Goal: Task Accomplishment & Management: Use online tool/utility

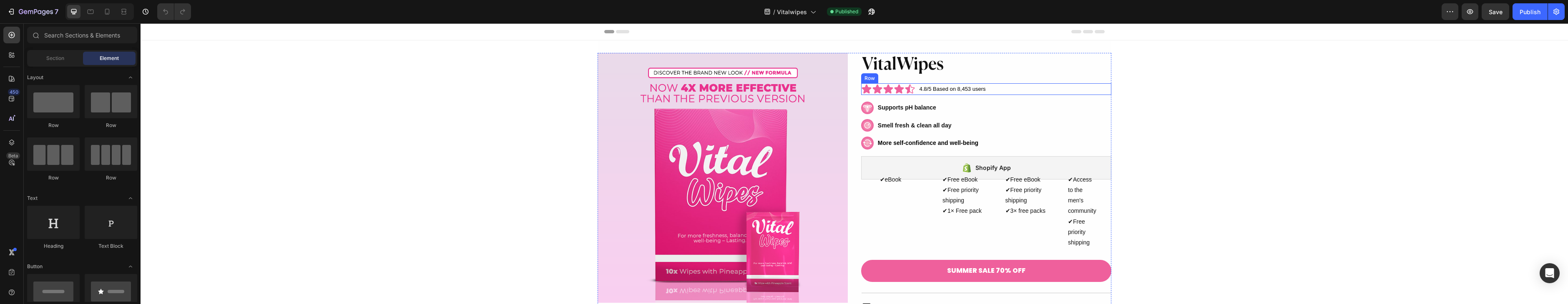
click at [1016, 86] on div "Icon Icon Icon Icon Icon Icon List Row 4.8/5 Based on 8,453 users Text Block Ro…" at bounding box center [985, 89] width 250 height 11
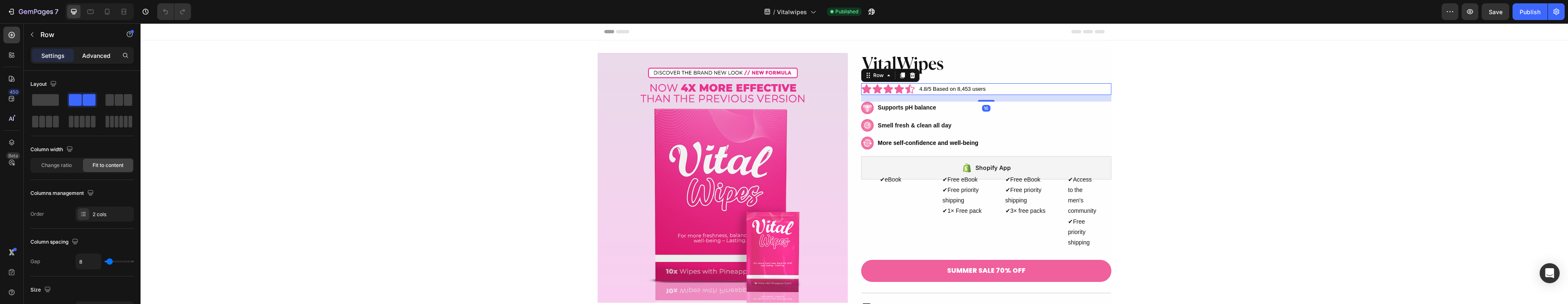
click at [99, 56] on p "Advanced" at bounding box center [96, 55] width 29 height 9
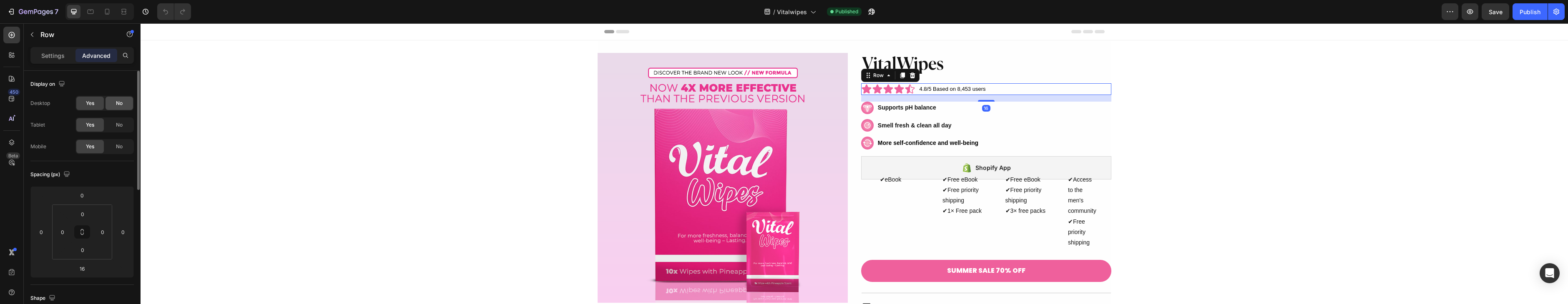
click at [123, 101] on div "No" at bounding box center [119, 104] width 28 height 13
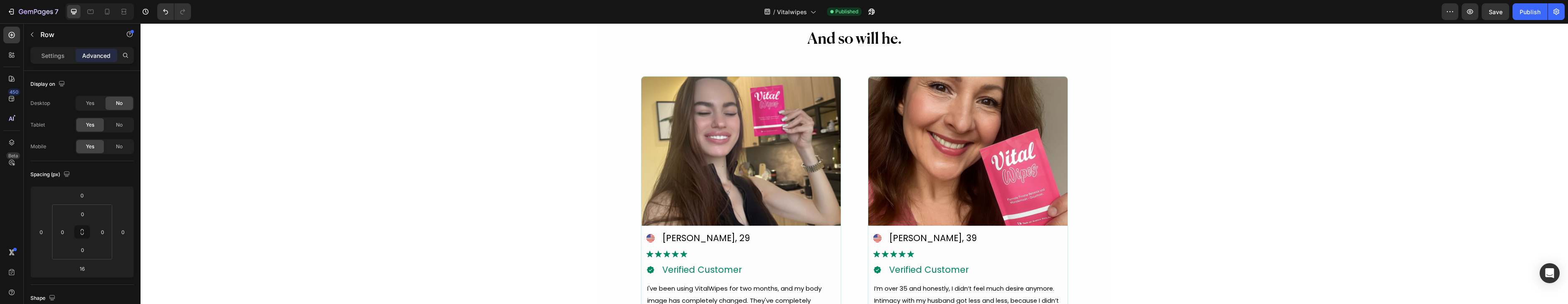
scroll to position [1983, 0]
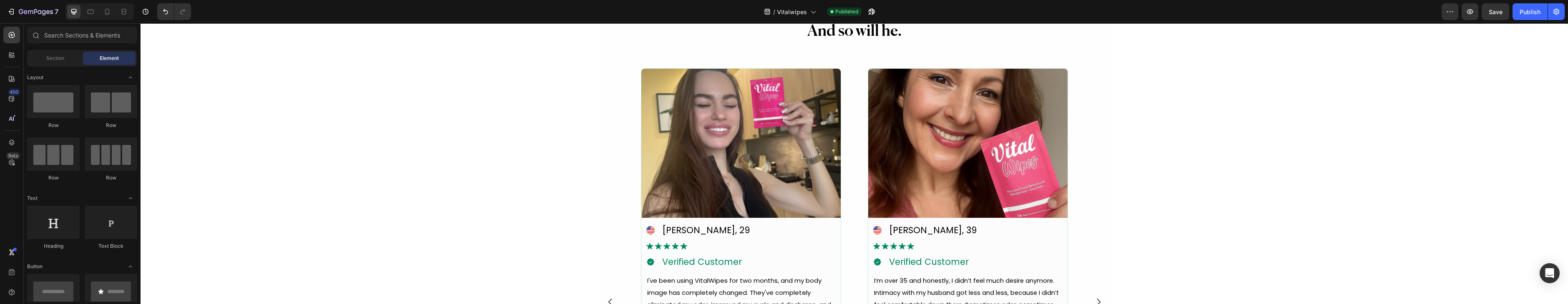
drag, startPoint x: 522, startPoint y: 137, endPoint x: 533, endPoint y: 138, distance: 11.0
click at [603, 137] on div "Image Icon [PERSON_NAME], 29 Text Block Advanced list Image Text Block Row Icon…" at bounding box center [854, 302] width 514 height 494
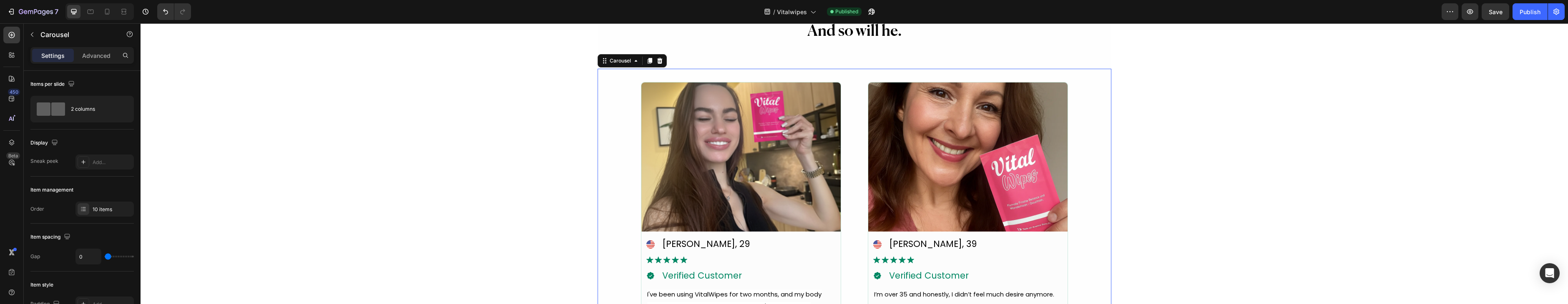
drag, startPoint x: 90, startPoint y: 55, endPoint x: 109, endPoint y: 67, distance: 22.5
click at [90, 55] on p "Advanced" at bounding box center [96, 55] width 29 height 9
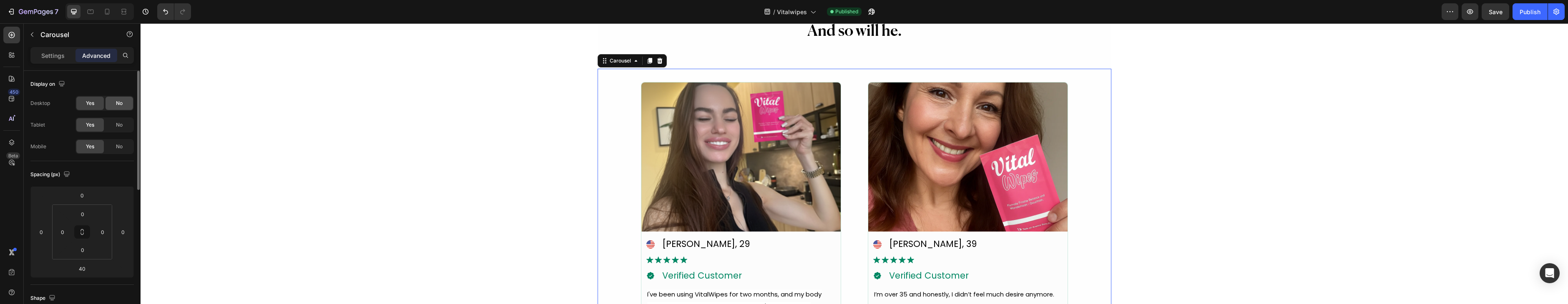
click at [121, 98] on div "No" at bounding box center [119, 104] width 28 height 13
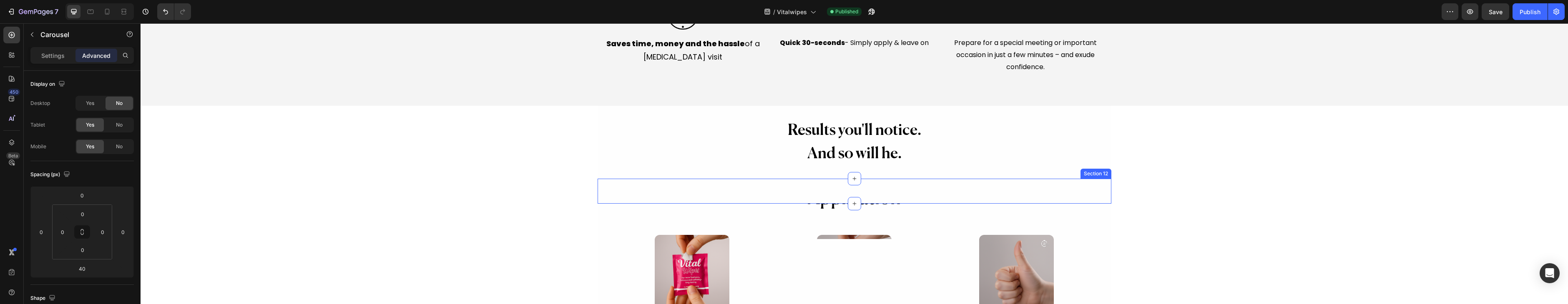
scroll to position [1859, 0]
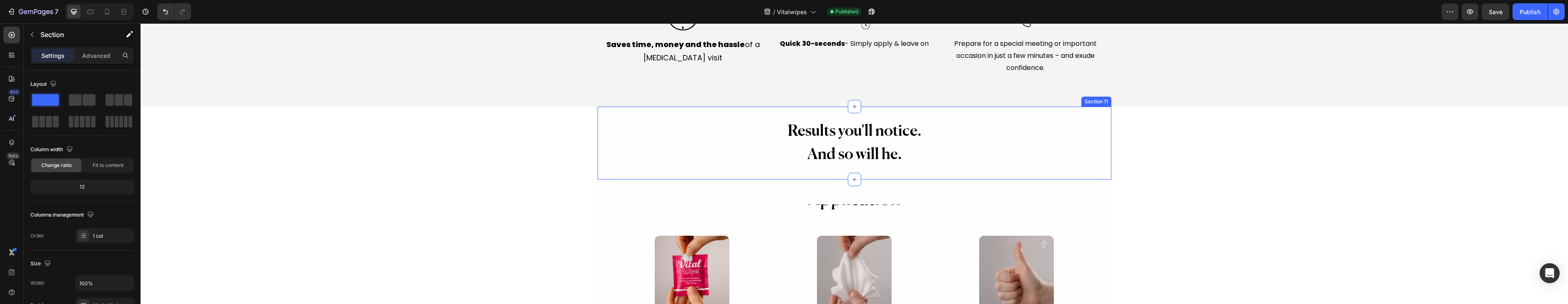
click at [750, 141] on div "Results you'll notice. And so will he. Heading Row" at bounding box center [854, 142] width 514 height 48
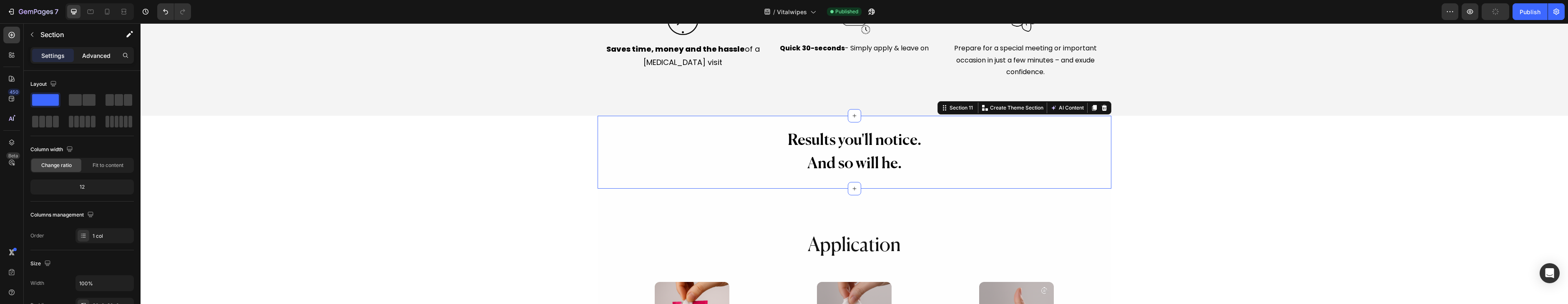
click at [104, 57] on p "Advanced" at bounding box center [96, 55] width 29 height 9
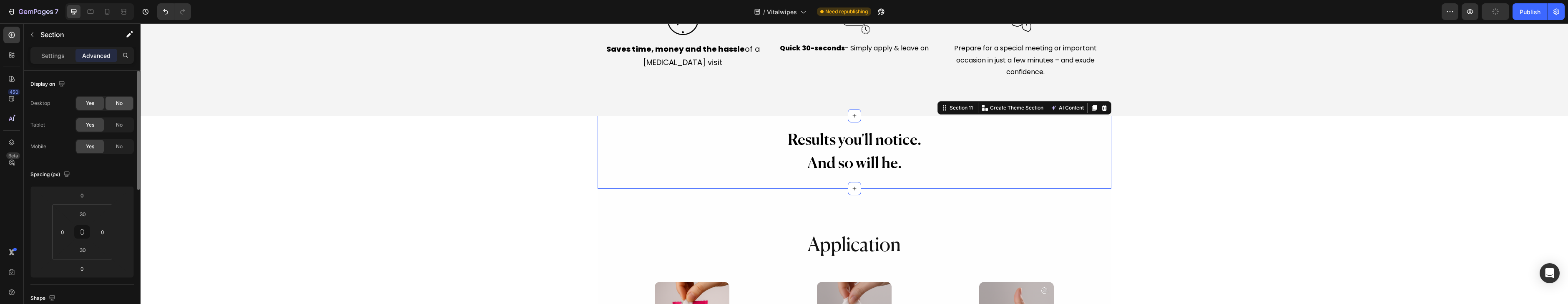
drag, startPoint x: 119, startPoint y: 100, endPoint x: 123, endPoint y: 101, distance: 4.1
click at [118, 100] on span "No" at bounding box center [119, 104] width 7 height 8
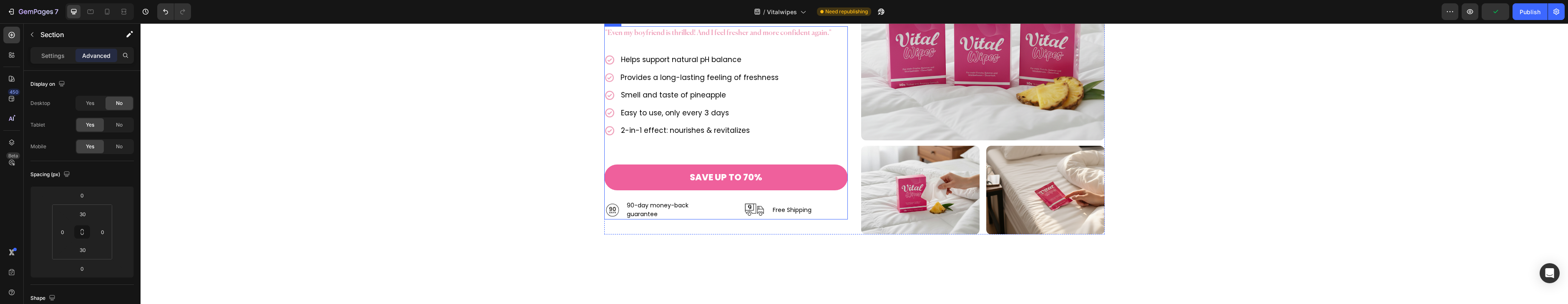
scroll to position [2316, 0]
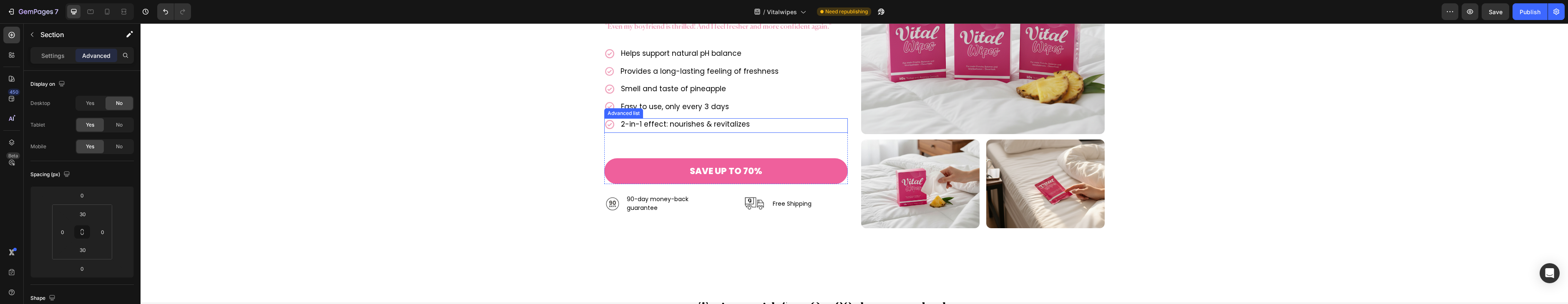
click at [763, 123] on div "Icon 2-in-1 effect: nourishes & revitalizes Text Block" at bounding box center [726, 125] width 243 height 14
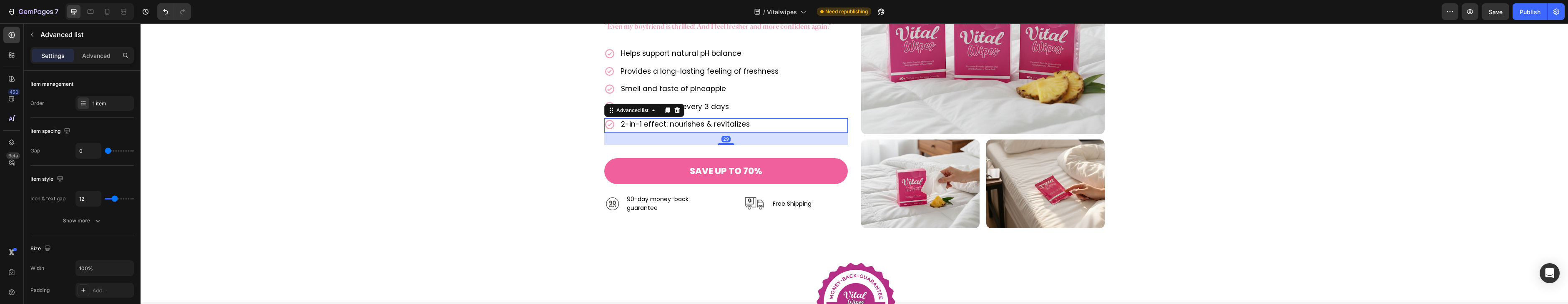
drag, startPoint x: 677, startPoint y: 112, endPoint x: 681, endPoint y: 113, distance: 4.1
click at [677, 112] on icon at bounding box center [677, 110] width 6 height 6
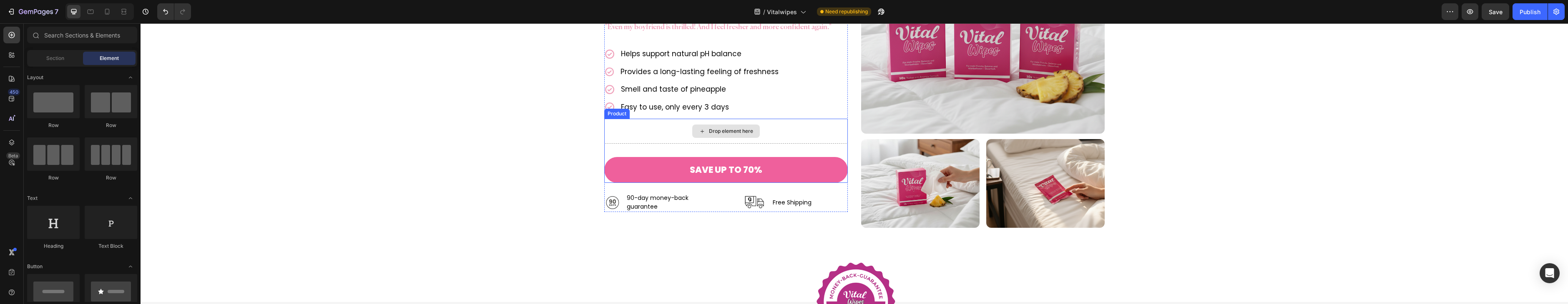
scroll to position [2369, 0]
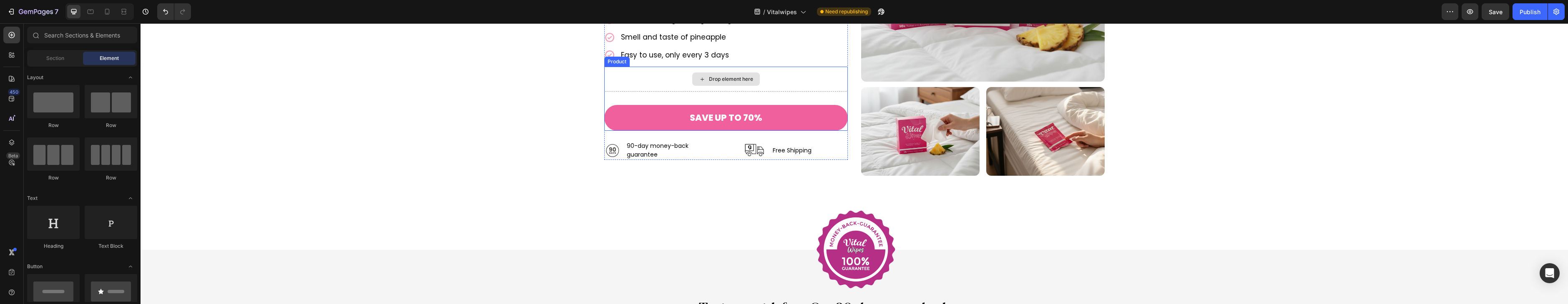
click at [787, 78] on div "Drop element here" at bounding box center [726, 79] width 243 height 25
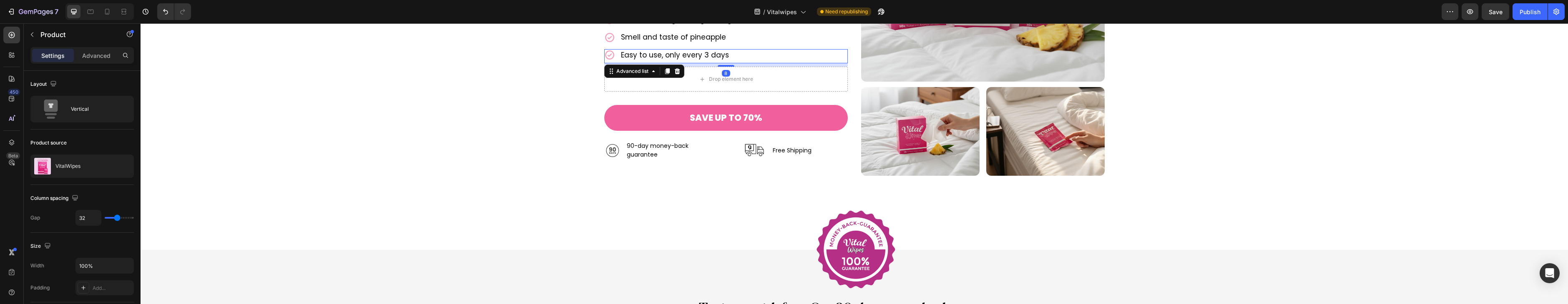
click at [764, 56] on div "Icon Easy to use, only every 3 days Text Block" at bounding box center [726, 56] width 243 height 14
click at [81, 54] on div "Advanced" at bounding box center [96, 55] width 42 height 13
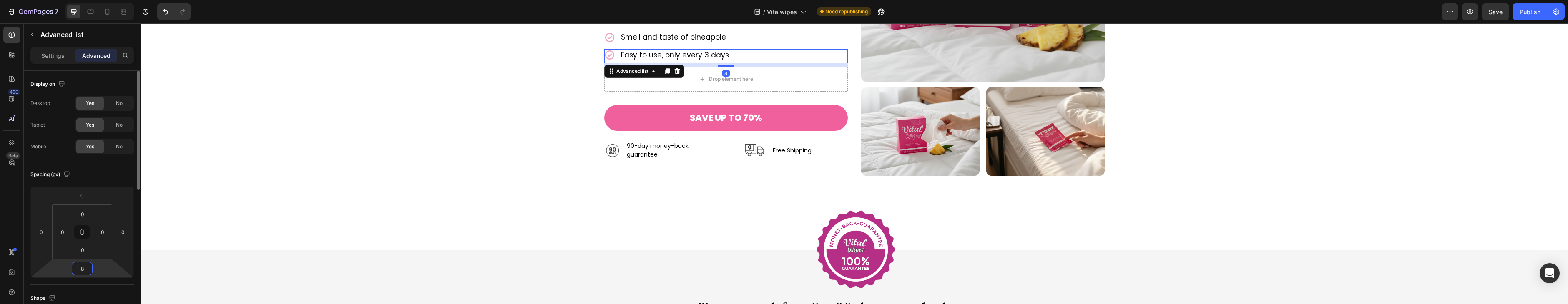
click at [88, 265] on input "8" at bounding box center [83, 268] width 17 height 12
click at [86, 265] on input "8" at bounding box center [83, 268] width 17 height 12
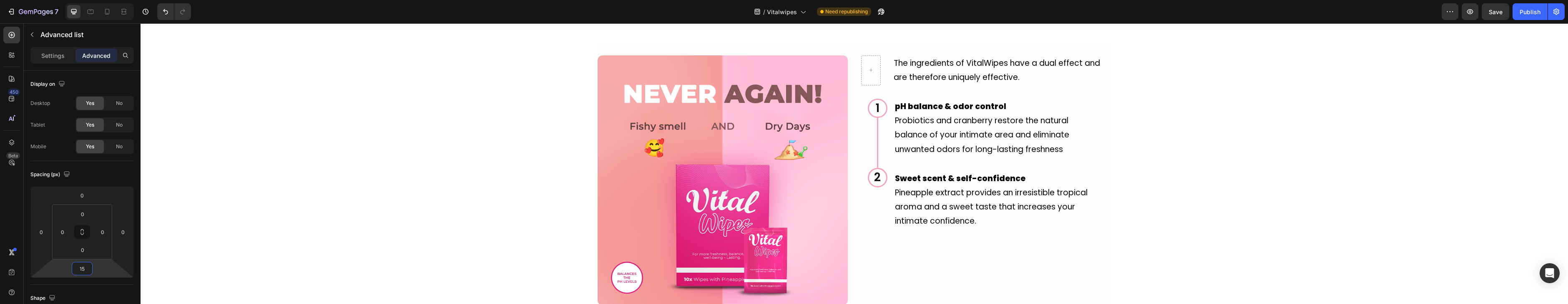
scroll to position [1159, 0]
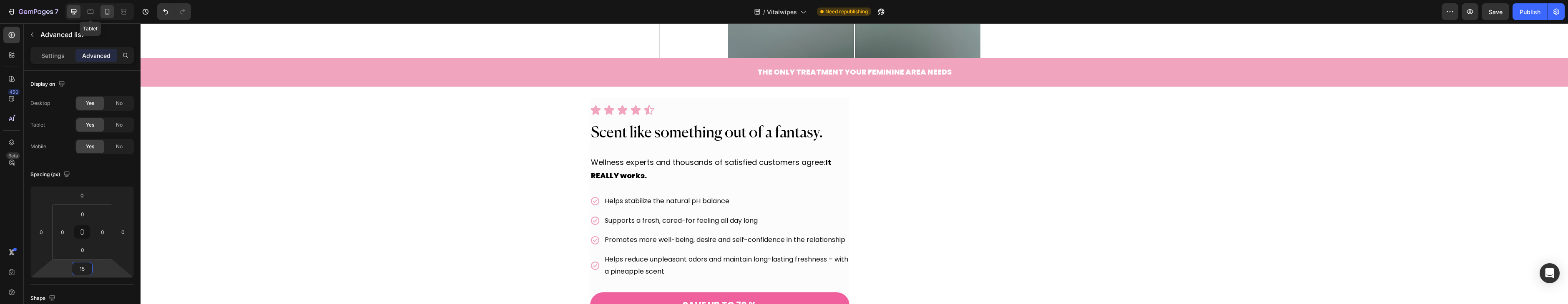
click at [107, 13] on icon at bounding box center [106, 11] width 9 height 9
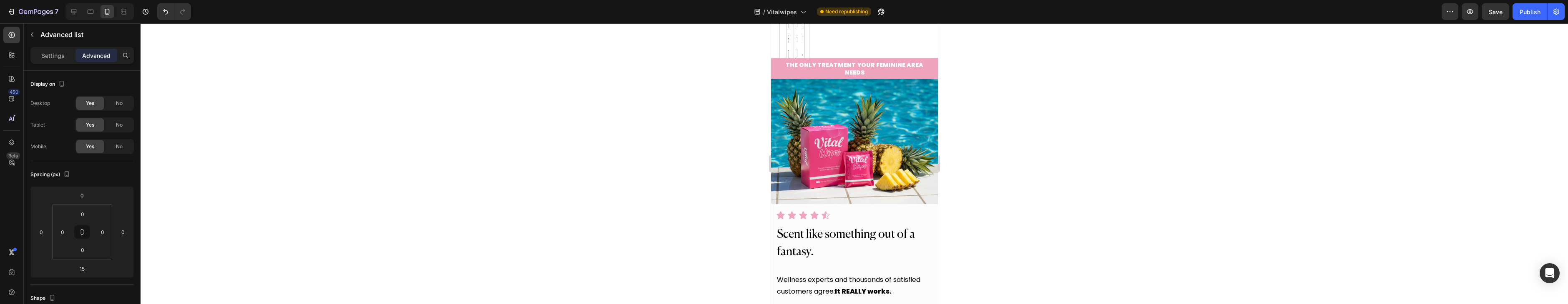
type input "8"
type input "4"
type input "6"
type input "4"
type input "6"
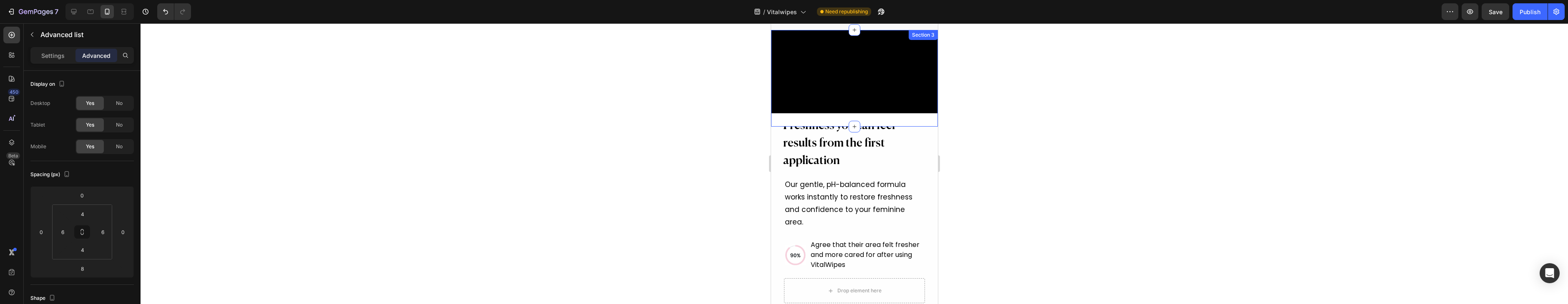
scroll to position [621, 0]
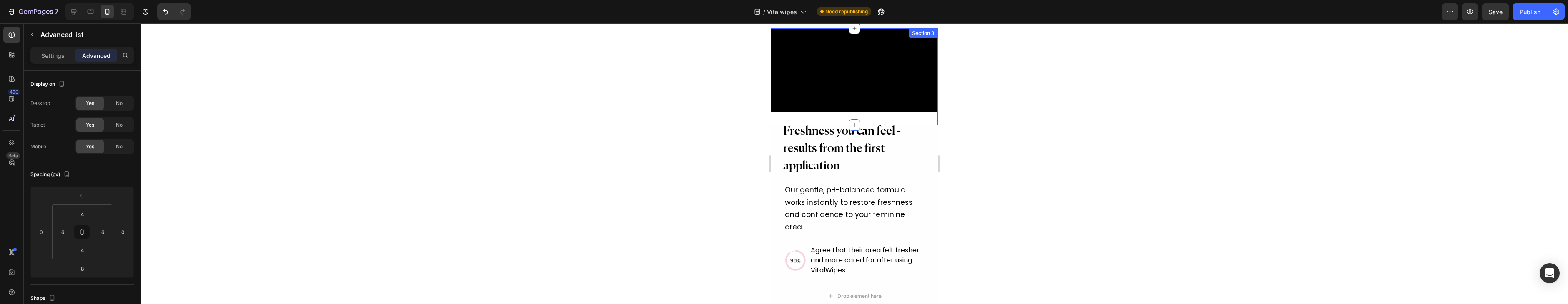
click at [869, 103] on video at bounding box center [854, 70] width 167 height 84
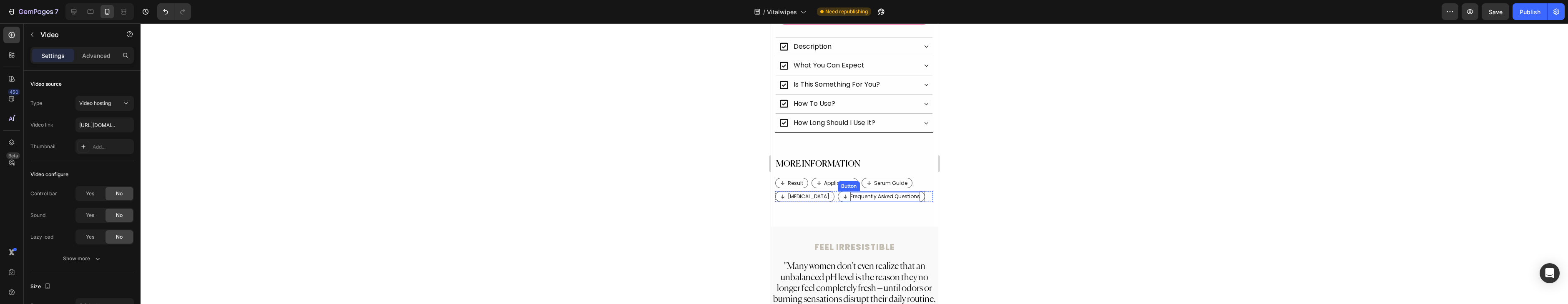
scroll to position [409, 0]
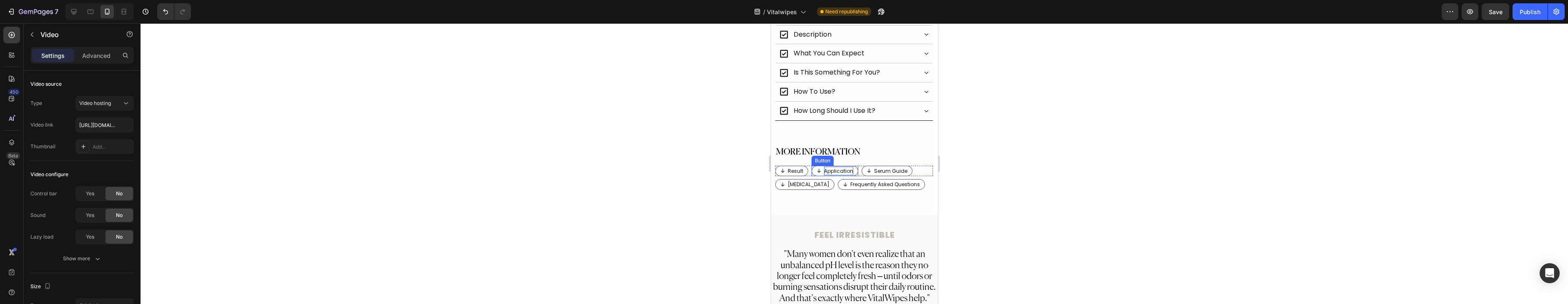
click at [829, 168] on p "Application" at bounding box center [838, 172] width 29 height 10
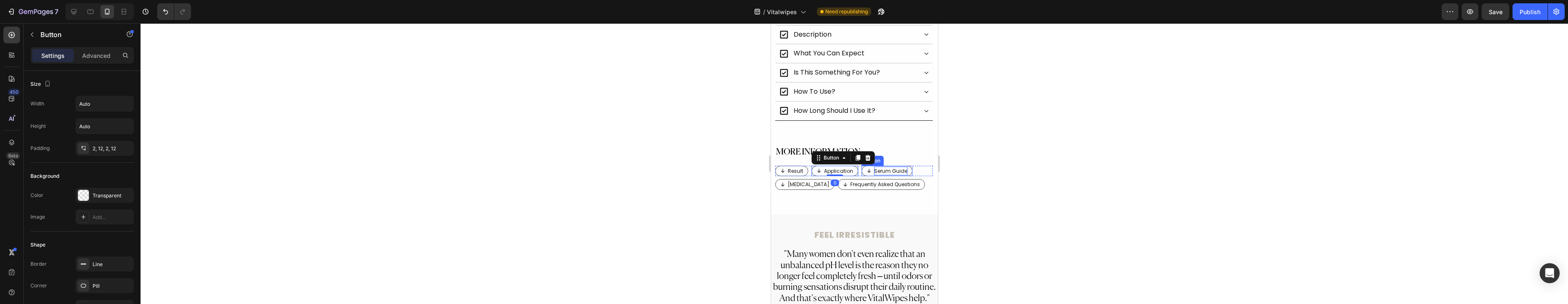
click at [889, 168] on p "Serum Guide" at bounding box center [889, 172] width 33 height 10
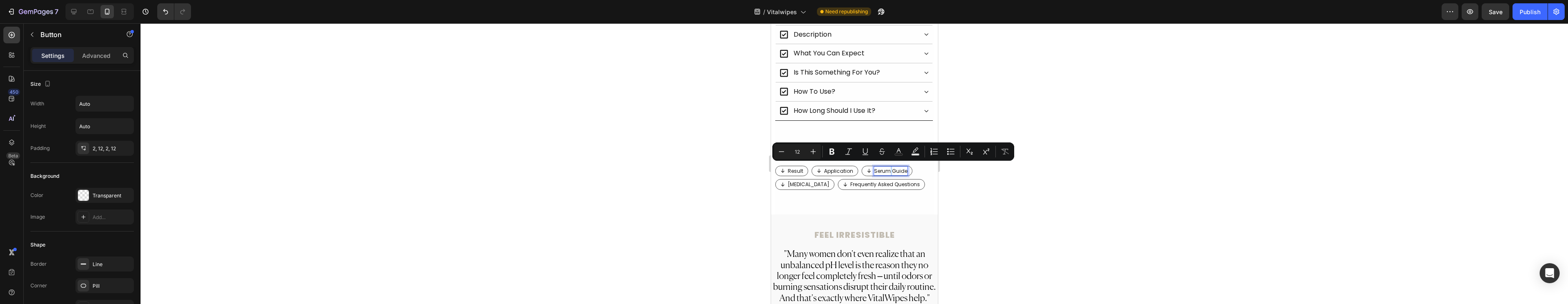
click at [889, 168] on p "Serum Guide" at bounding box center [889, 172] width 33 height 10
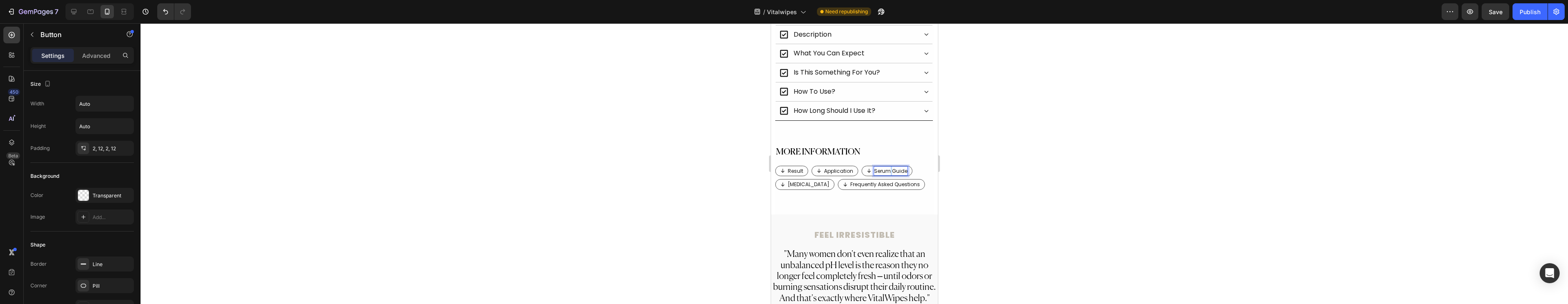
click at [889, 168] on p "Serum Guide" at bounding box center [889, 172] width 33 height 10
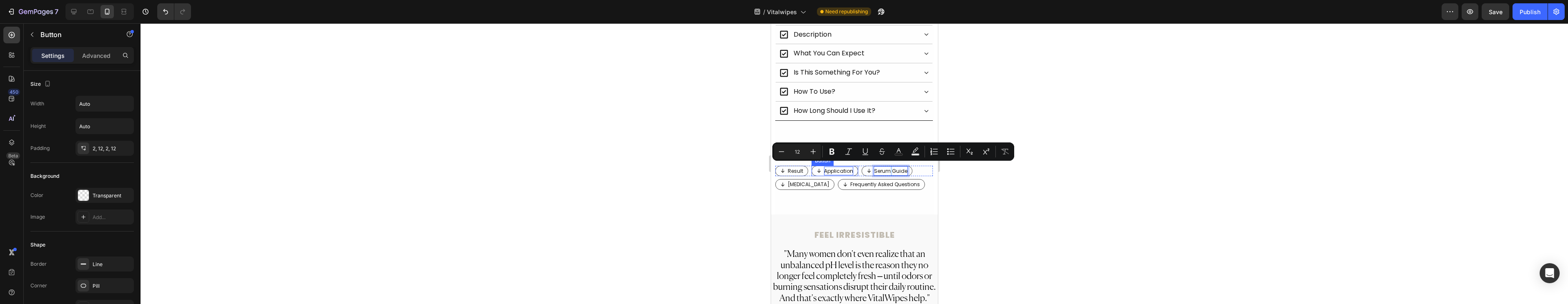
click at [831, 167] on p "Application" at bounding box center [838, 172] width 29 height 10
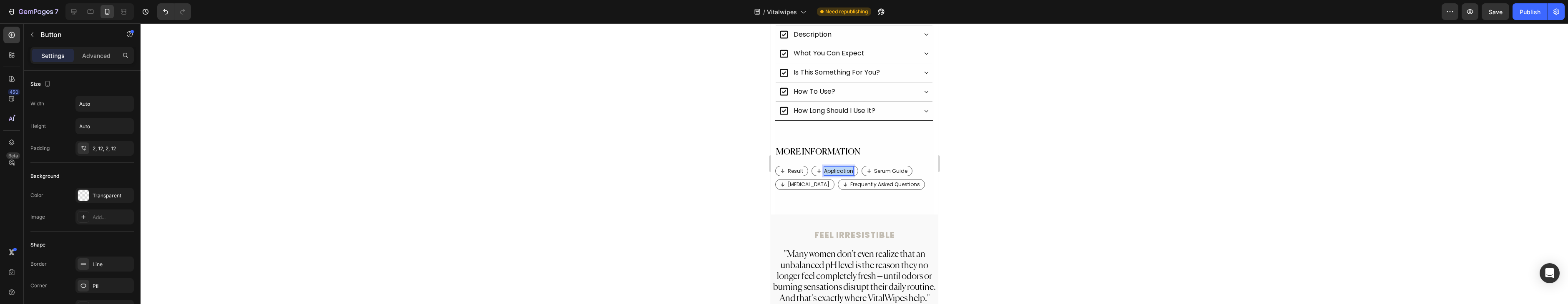
click at [831, 167] on p "Application" at bounding box center [838, 172] width 29 height 10
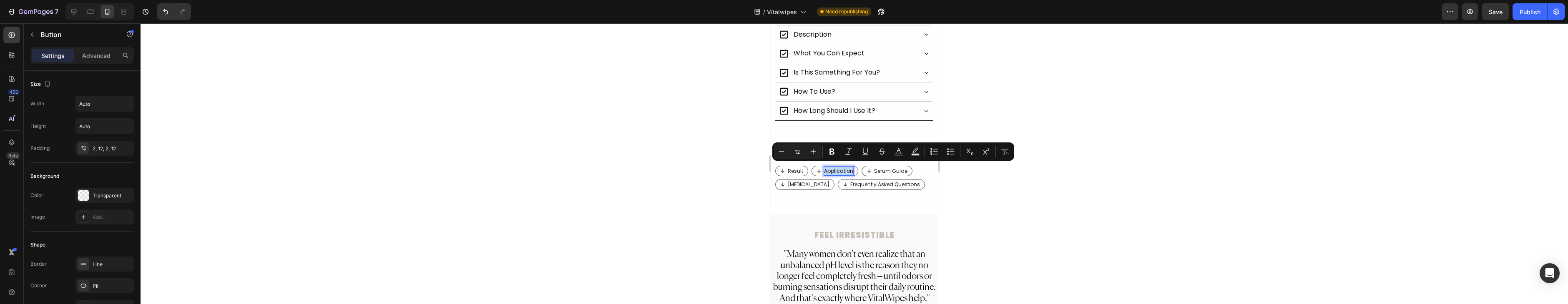
copy p "Application"
click at [886, 167] on p "Serum Guide" at bounding box center [889, 172] width 33 height 10
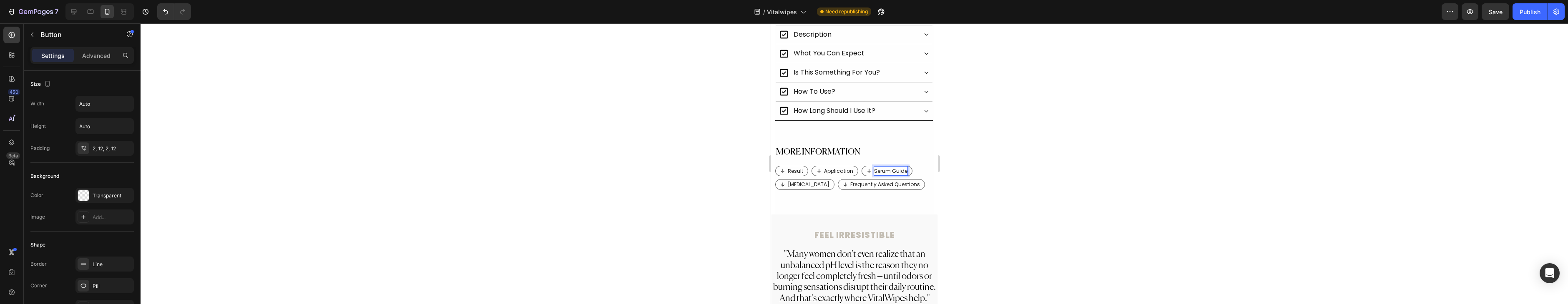
click at [886, 167] on p "Serum Guide" at bounding box center [889, 172] width 33 height 10
click at [807, 180] on p "[MEDICAL_DATA]" at bounding box center [808, 182] width 42 height 10
click at [807, 180] on p "[MEDICAL_DATA]" at bounding box center [808, 181] width 42 height 10
click at [838, 164] on p "Application" at bounding box center [838, 168] width 29 height 10
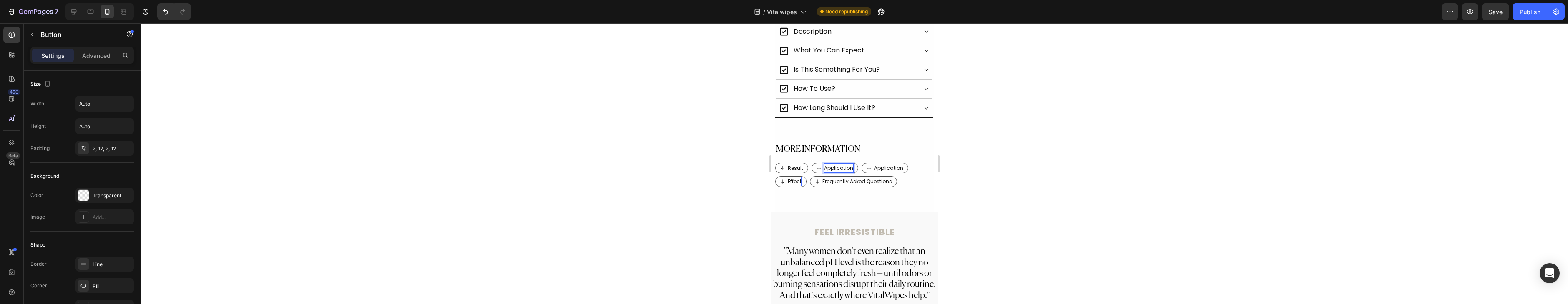
click at [838, 164] on p "Application" at bounding box center [838, 168] width 29 height 10
click at [838, 163] on p "Application" at bounding box center [838, 168] width 29 height 10
drag, startPoint x: 74, startPoint y: 14, endPoint x: 82, endPoint y: 16, distance: 8.2
click at [74, 14] on icon at bounding box center [73, 11] width 9 height 9
type input "16"
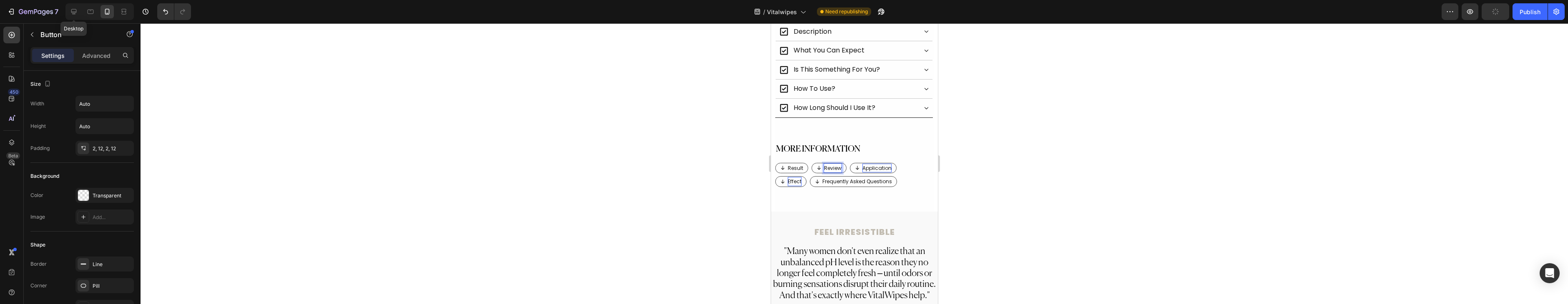
type input "8"
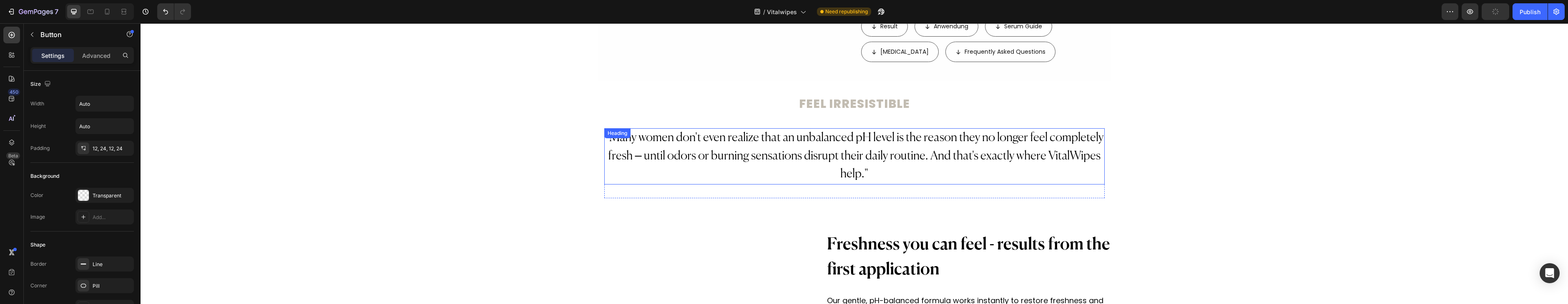
scroll to position [407, 0]
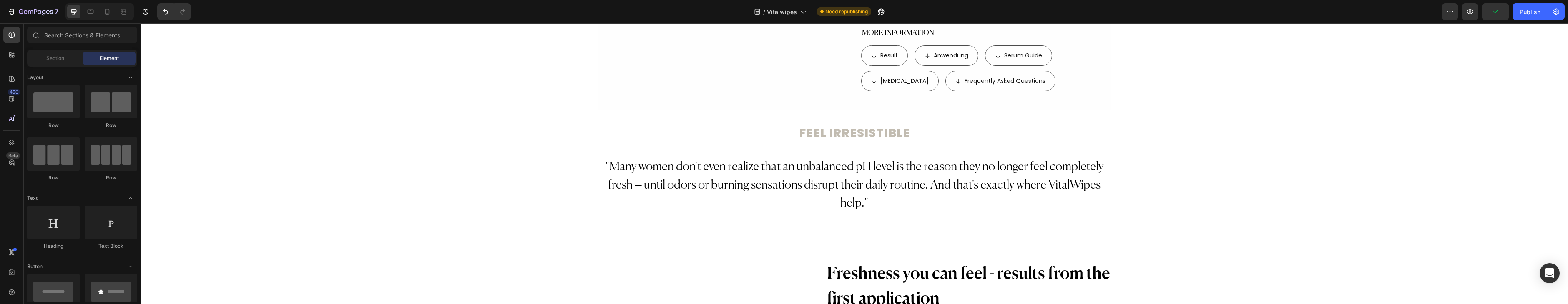
click at [1056, 84] on div "[MEDICAL_DATA] Button Frequently Asked Questions Button Row" at bounding box center [985, 81] width 250 height 20
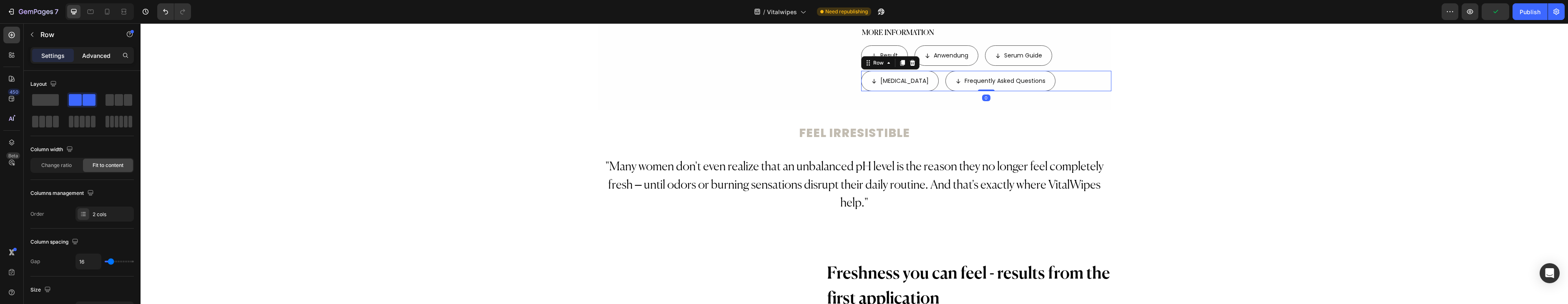
click at [93, 56] on p "Advanced" at bounding box center [96, 55] width 29 height 9
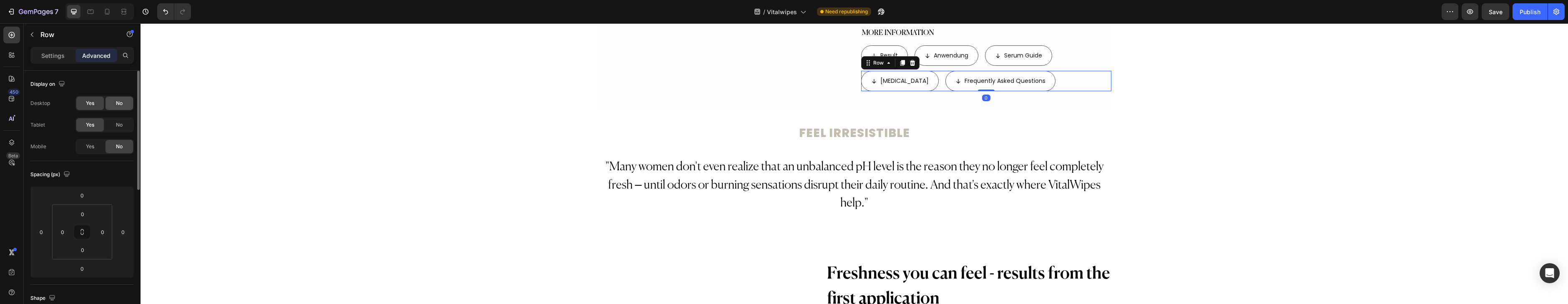
drag, startPoint x: 118, startPoint y: 103, endPoint x: 661, endPoint y: 48, distance: 545.8
click at [118, 103] on span "No" at bounding box center [119, 104] width 7 height 8
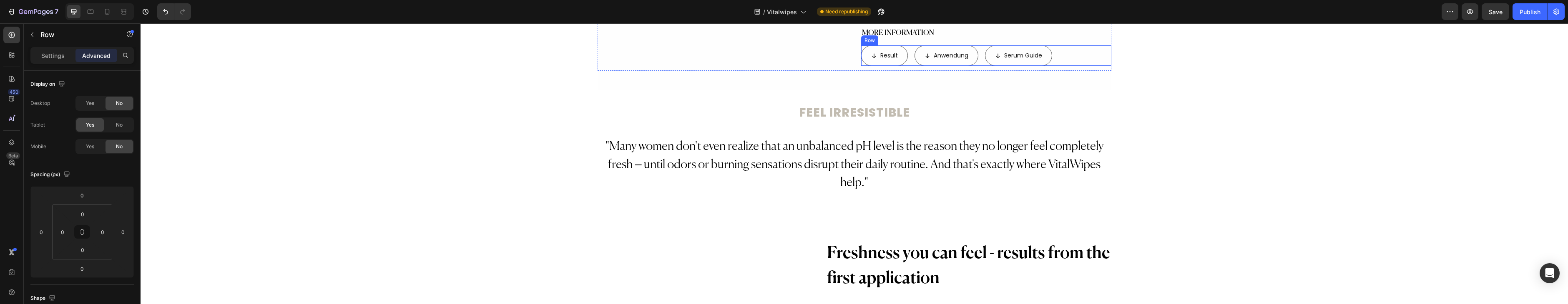
click at [1074, 58] on div "Result Button Anwendung Button Serum Guide Button Row" at bounding box center [985, 55] width 250 height 20
click at [109, 97] on div "No" at bounding box center [119, 104] width 28 height 13
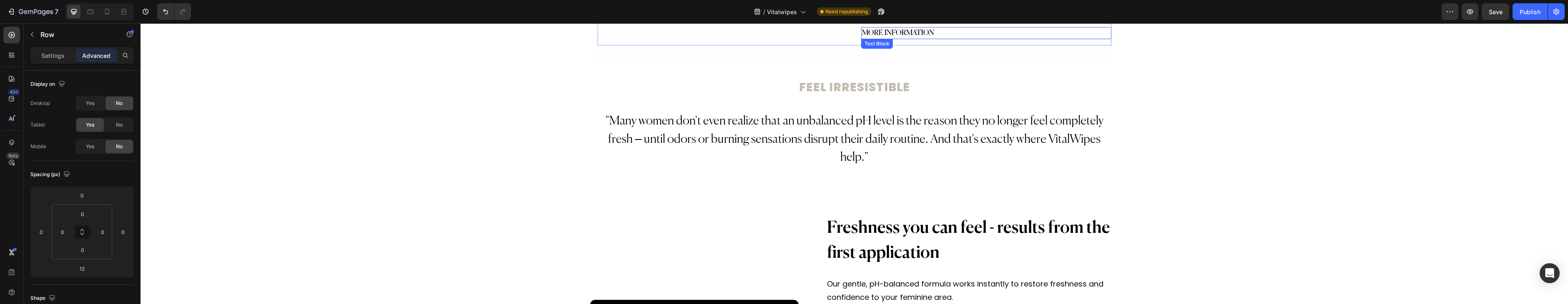
click at [985, 39] on p "MORE INFORMATION" at bounding box center [986, 32] width 249 height 10
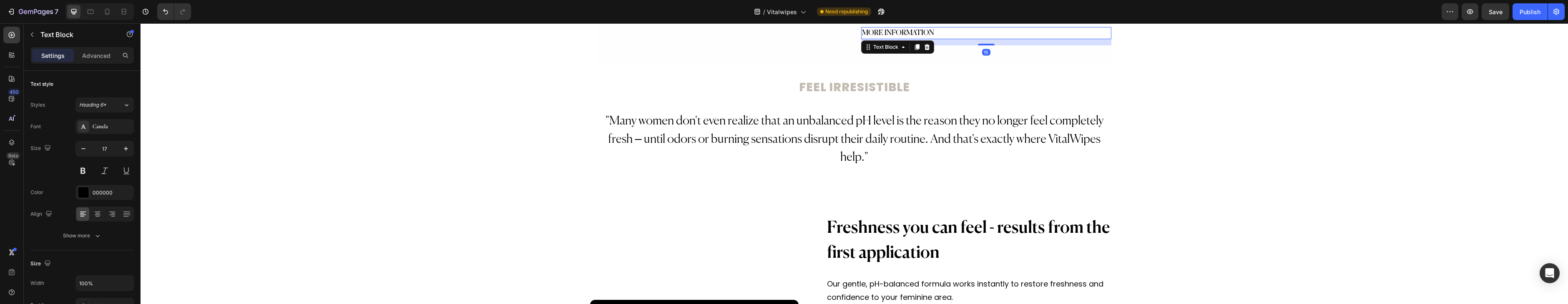
drag, startPoint x: 100, startPoint y: 57, endPoint x: 137, endPoint y: 57, distance: 37.0
click at [100, 57] on p "Advanced" at bounding box center [96, 55] width 29 height 9
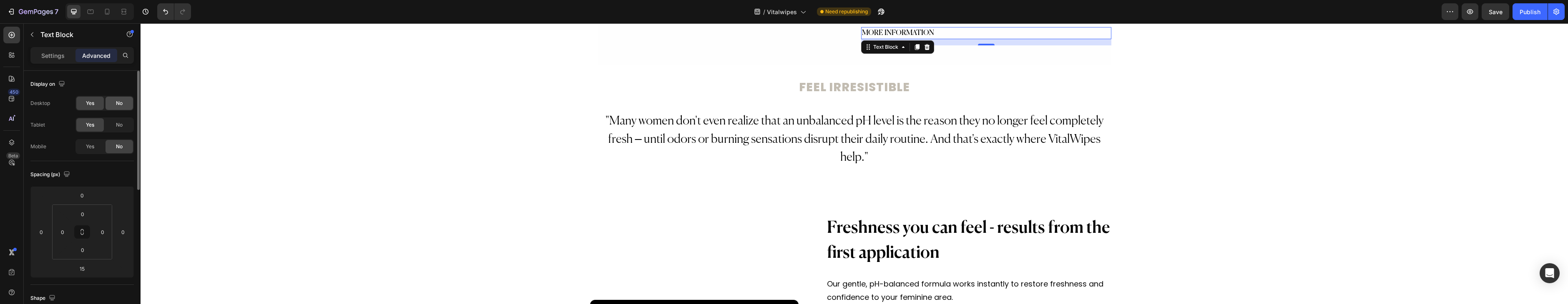
click at [126, 100] on div "No" at bounding box center [119, 104] width 28 height 13
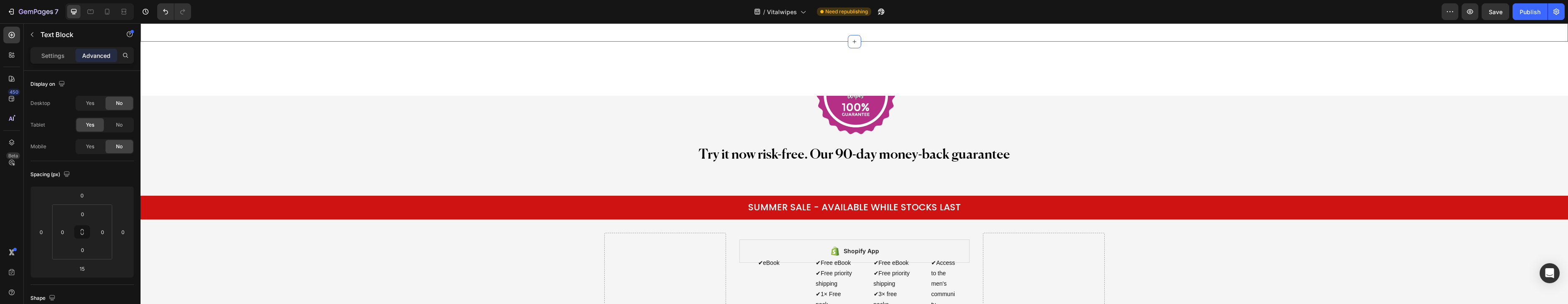
scroll to position [2631, 0]
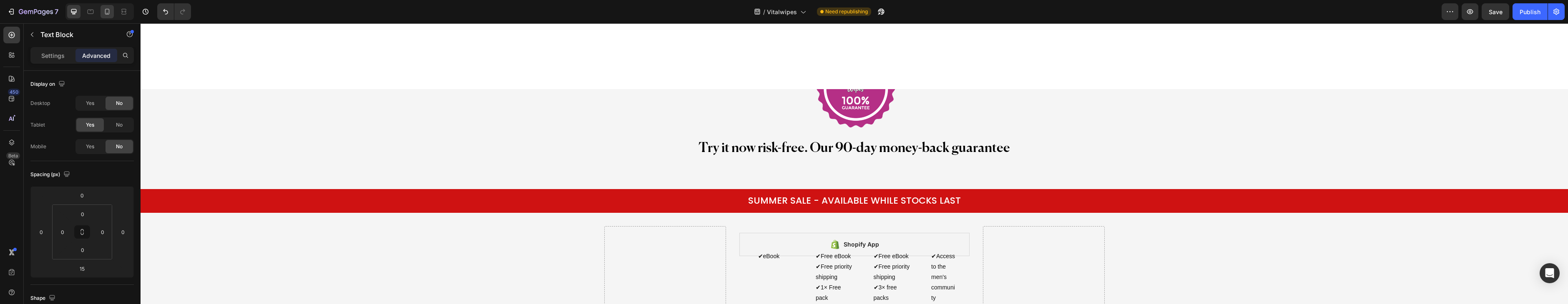
click at [104, 17] on div at bounding box center [107, 11] width 13 height 13
type input "22"
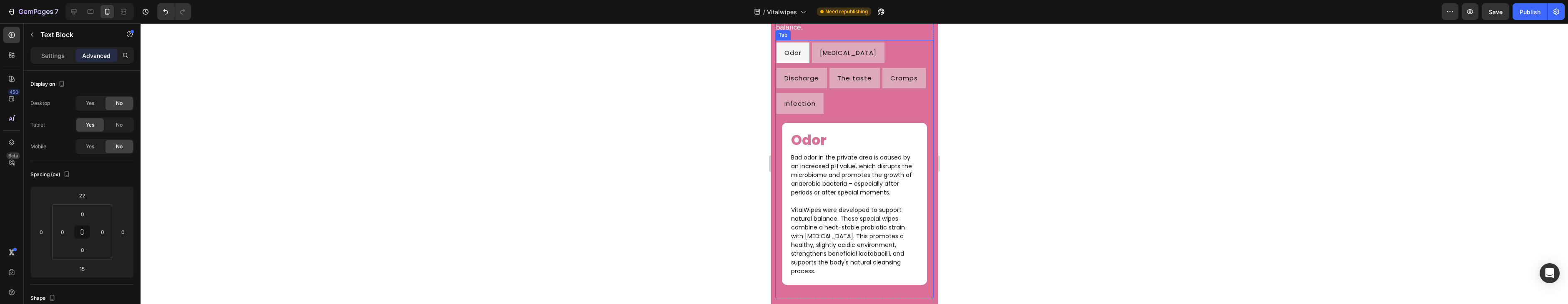
scroll to position [3056, 0]
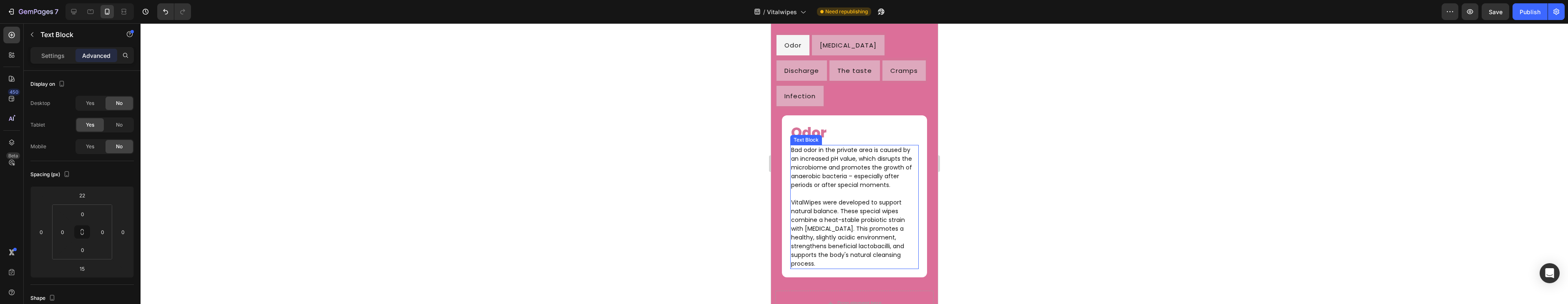
click at [894, 146] on p "Bad odor in the private area is caused by an increased pH value, which disrupts…" at bounding box center [853, 168] width 126 height 44
click at [876, 146] on p "Bad odor in the private area is caused by an increased pH value, which disrupts…" at bounding box center [853, 168] width 126 height 44
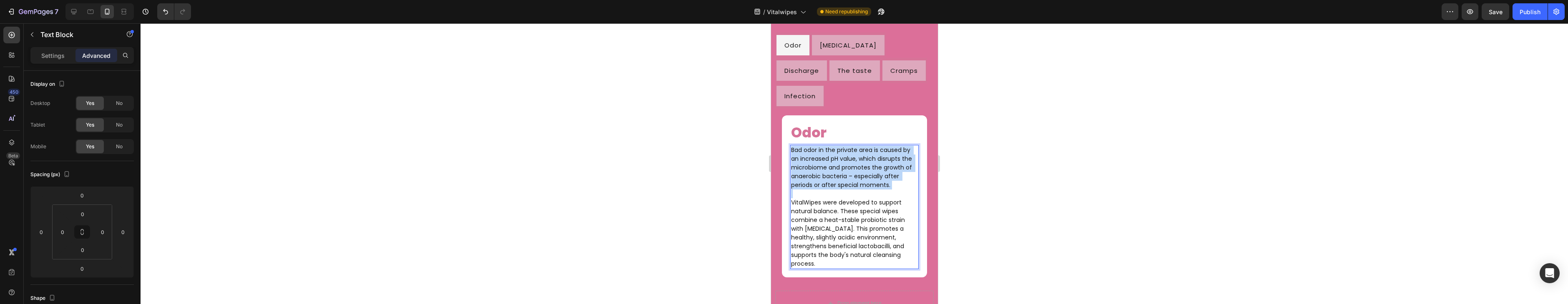
click at [875, 146] on p "Bad odor in the private area is caused by an increased pH value, which disrupts…" at bounding box center [853, 168] width 126 height 44
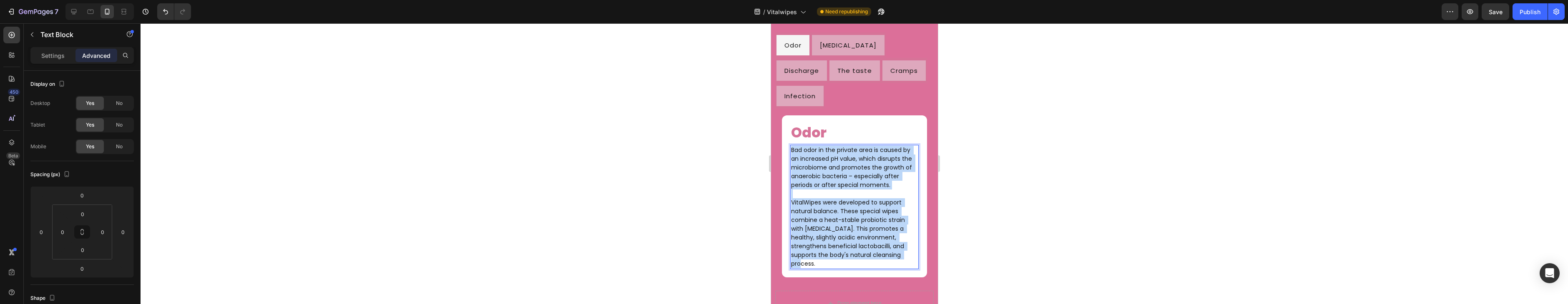
copy div "Bad odor in the private area is caused by an increased pH value, which disrupts…"
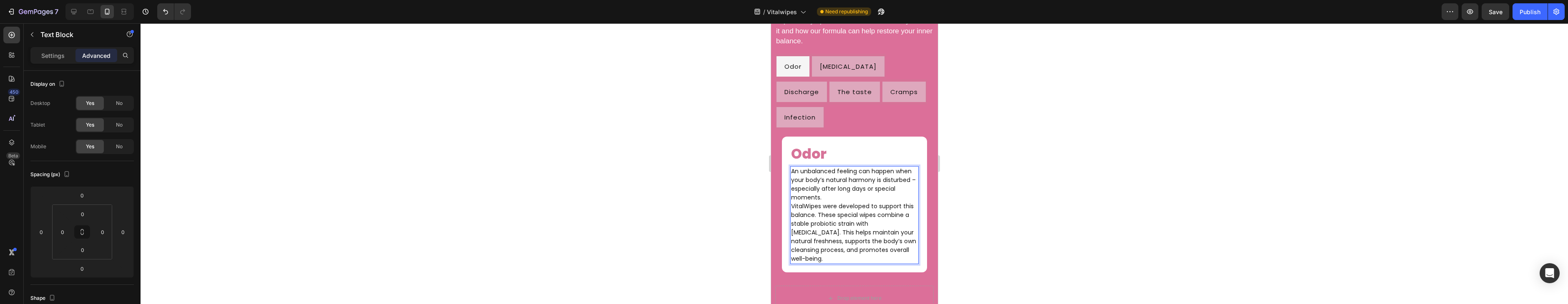
scroll to position [3030, 0]
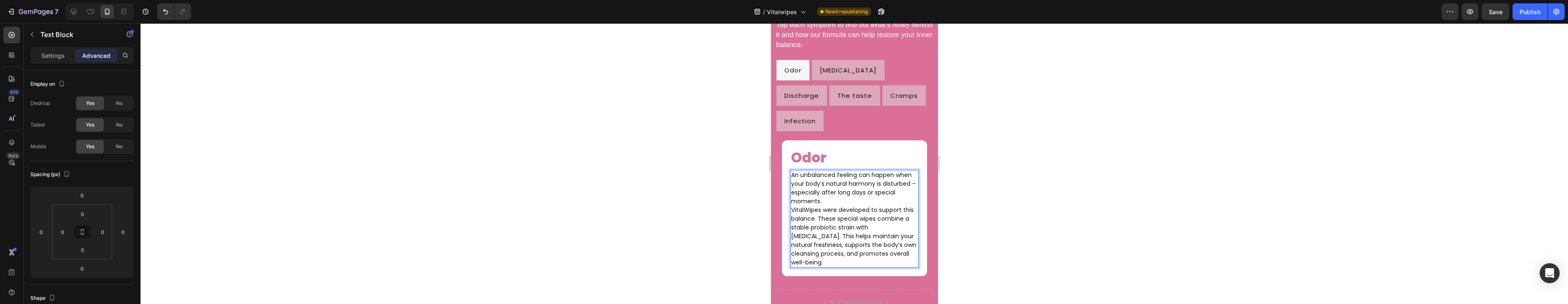
click at [855, 172] on p "An unbalanced feeling can happen when your body’s natural harmony is disturbed …" at bounding box center [853, 188] width 126 height 35
click at [851, 177] on p "An unbalanced feeling can happen when your body’s natural harmony is disturbed …" at bounding box center [853, 188] width 126 height 35
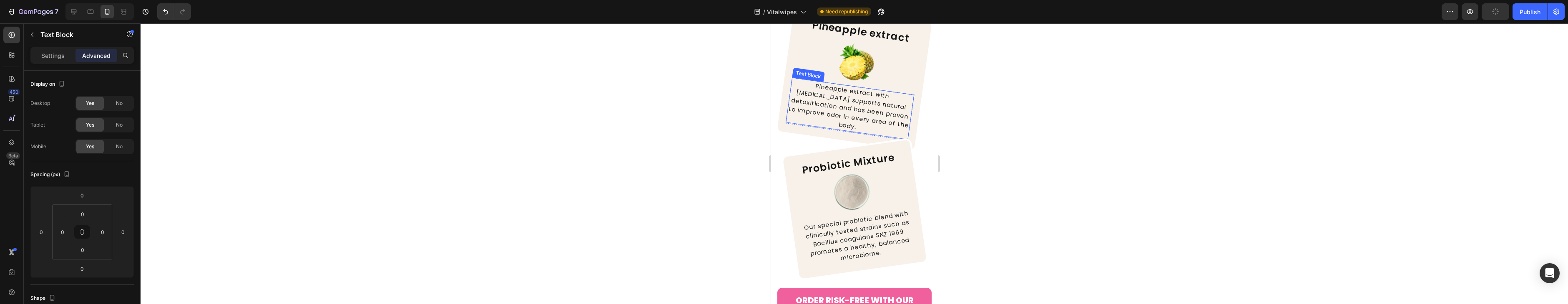
scroll to position [1758, 0]
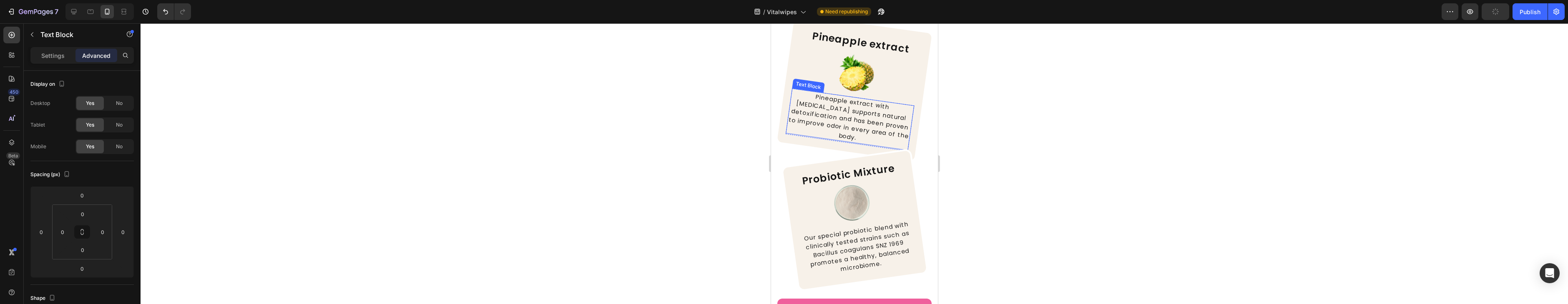
click at [863, 107] on p "Pineapple extract with [MEDICAL_DATA] supports natural detoxification and has b…" at bounding box center [849, 120] width 126 height 61
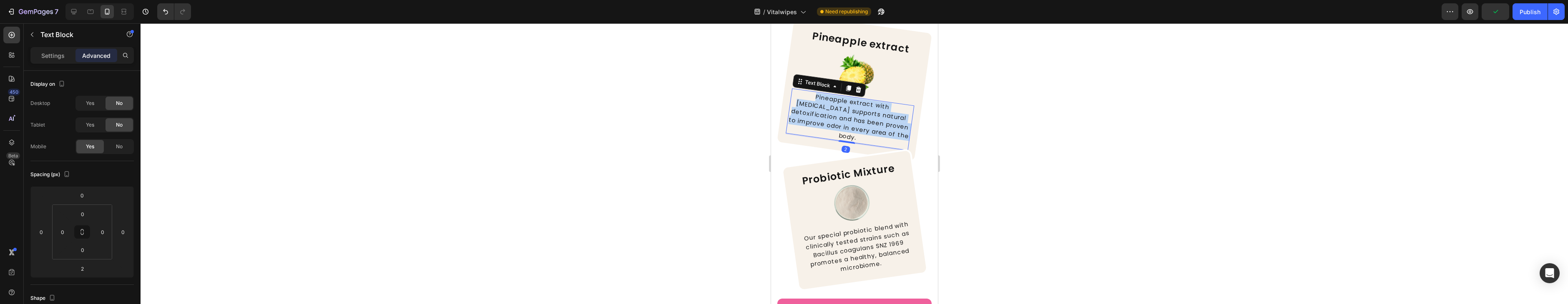
click at [863, 107] on p "Pineapple extract with [MEDICAL_DATA] supports natural detoxification and has b…" at bounding box center [849, 120] width 126 height 61
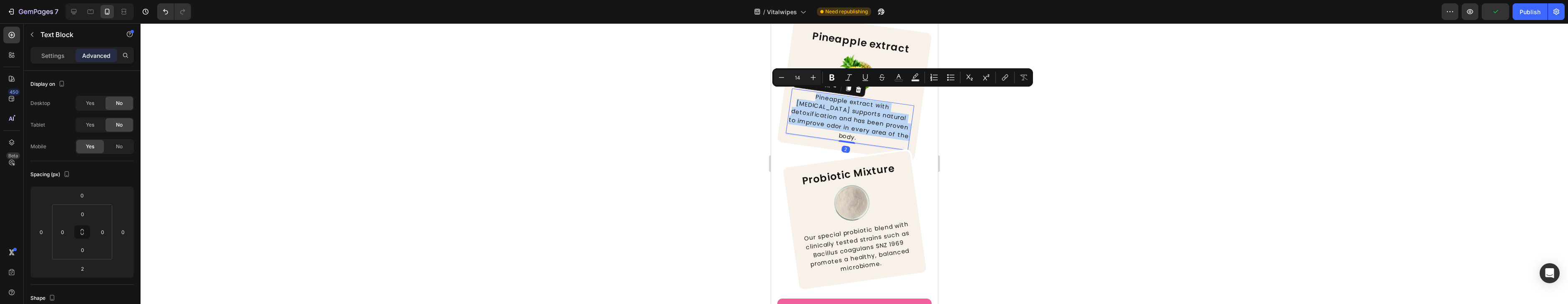
copy p "Pineapple extract with [MEDICAL_DATA] supports natural detoxification and has b…"
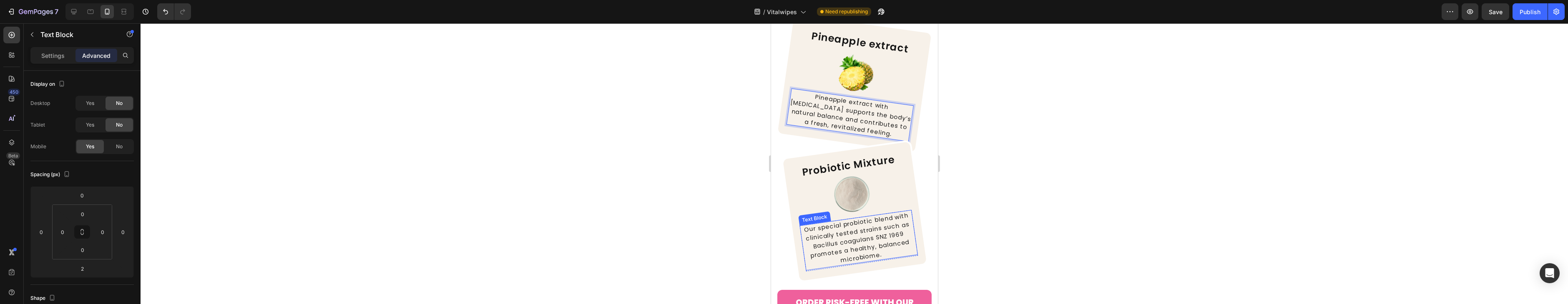
click at [879, 256] on p "Our special probiotic blend with clinically tested strains such as Bacillus coa…" at bounding box center [858, 240] width 116 height 59
click at [862, 241] on p "Our special probiotic blend with clinically tested strains such as Bacillus coa…" at bounding box center [858, 240] width 116 height 59
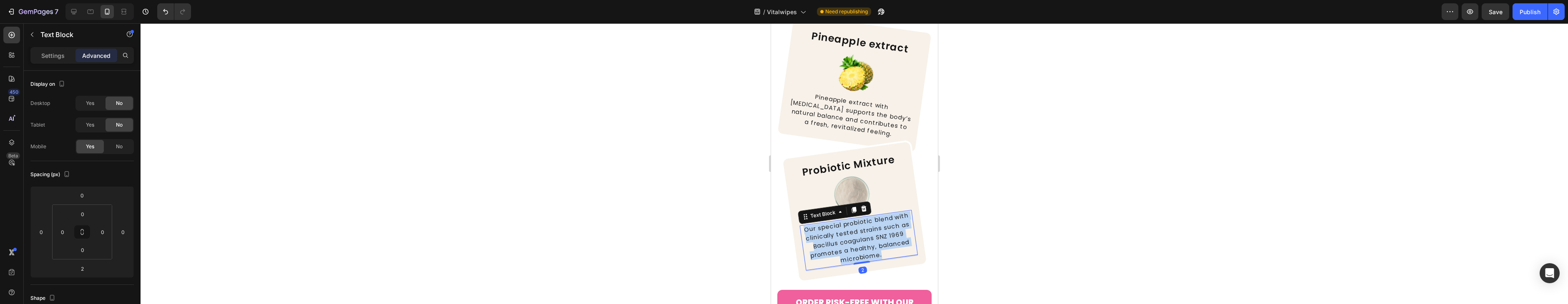
drag, startPoint x: 862, startPoint y: 241, endPoint x: 872, endPoint y: 227, distance: 17.2
click at [862, 241] on p "Our special probiotic blend with clinically tested strains such as Bacillus coa…" at bounding box center [858, 240] width 116 height 59
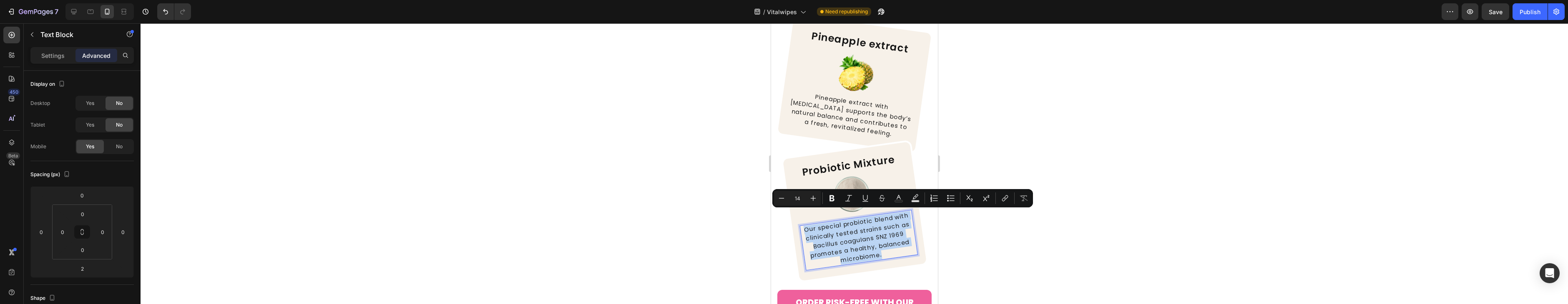
copy p "Our special probiotic blend with clinically tested strains such as Bacillus coa…"
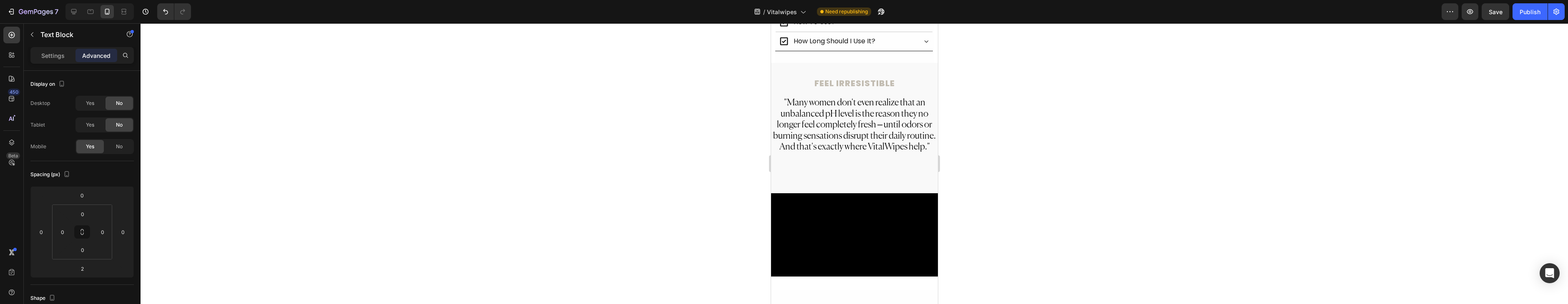
scroll to position [396, 0]
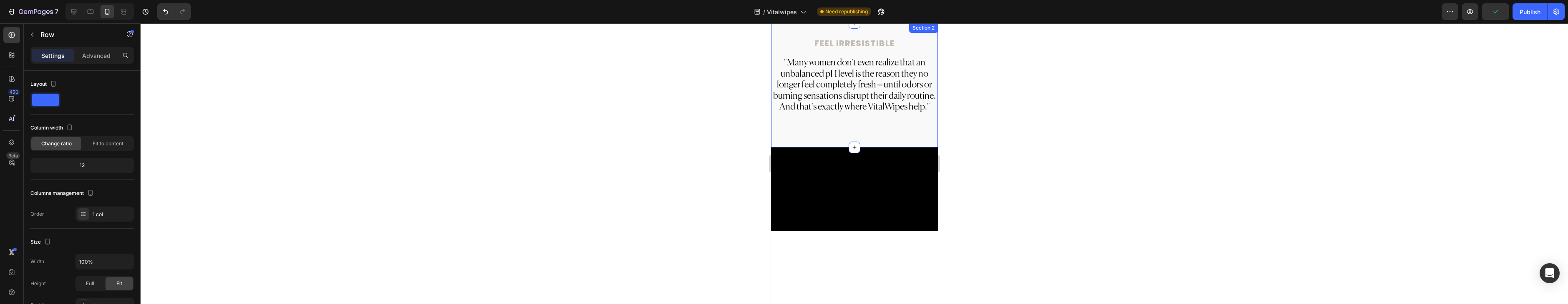
scroll to position [603, 0]
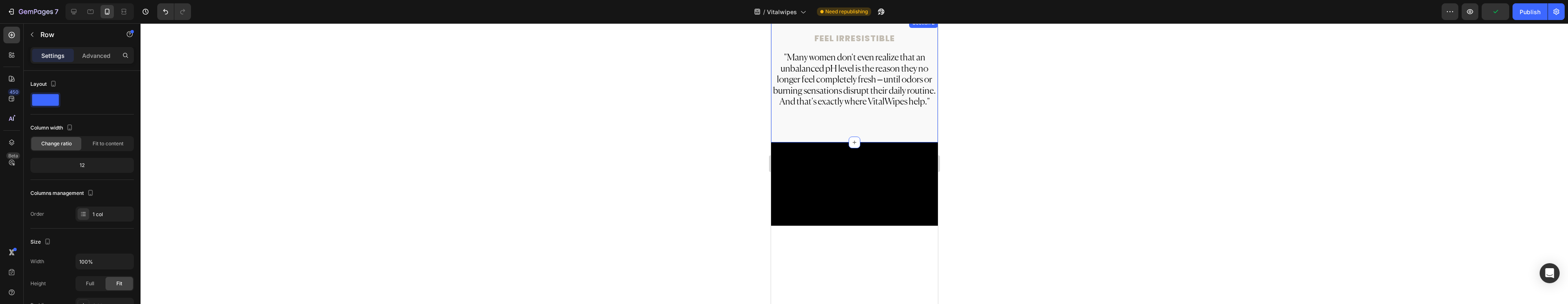
click at [881, 119] on div ""Many women don't even realize that an unbalanced pH level is the reason they n…" at bounding box center [854, 89] width 167 height 77
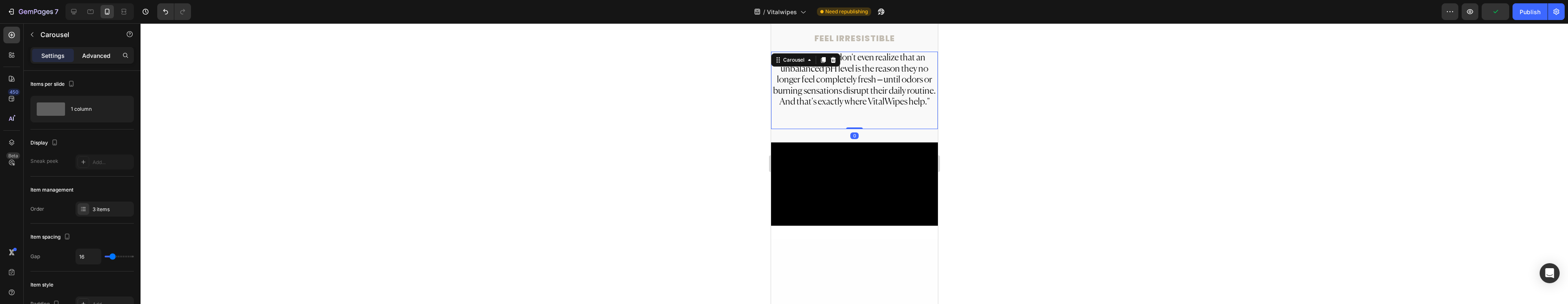
click at [98, 61] on div "Advanced" at bounding box center [96, 55] width 42 height 13
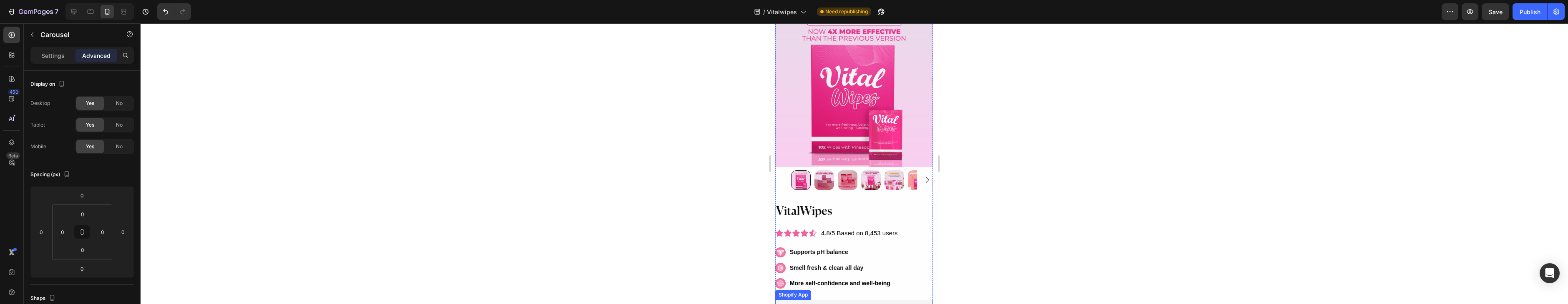
scroll to position [0, 0]
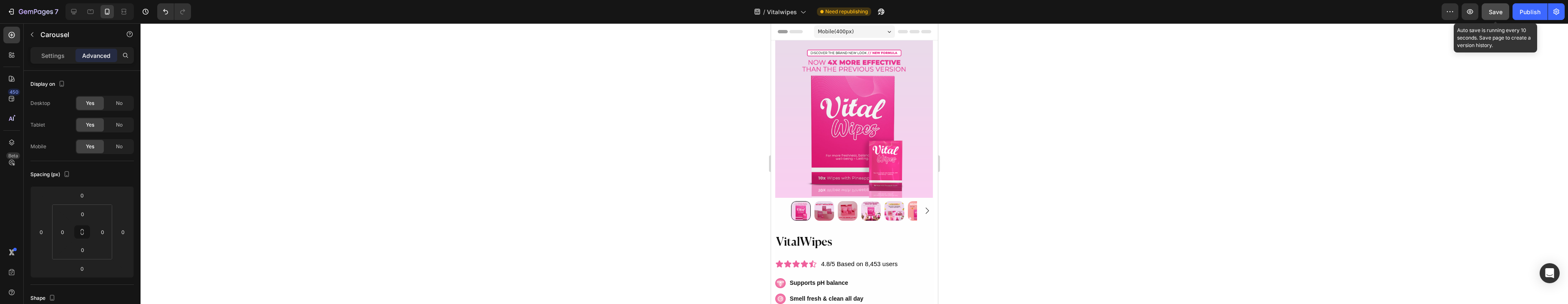
click at [1492, 15] on span "Save" at bounding box center [1495, 11] width 13 height 7
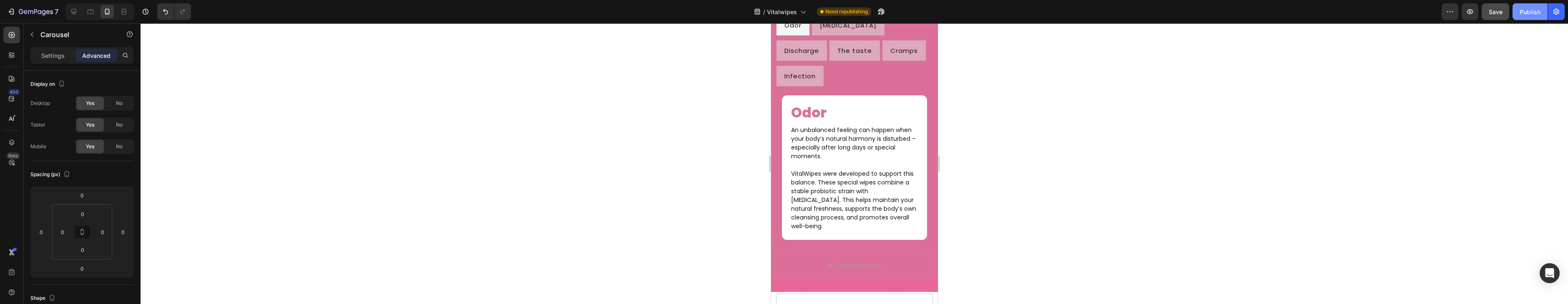
scroll to position [4076, 0]
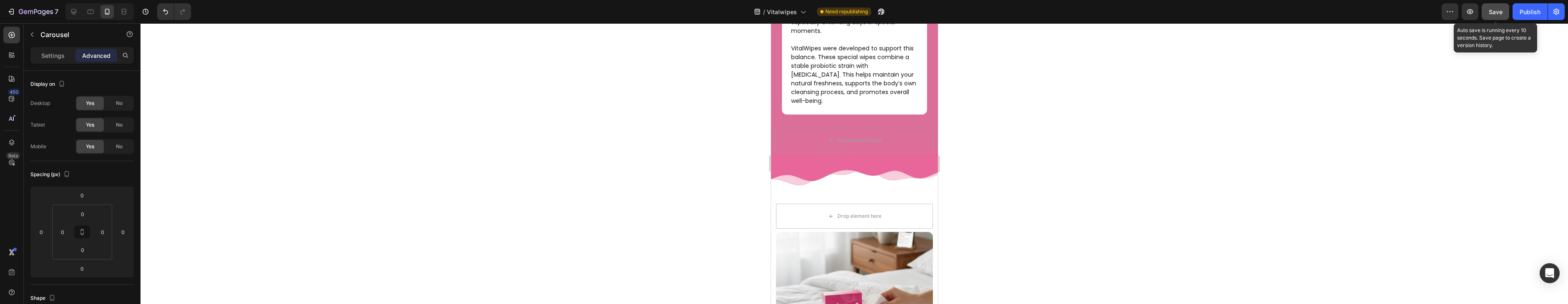
click at [1501, 15] on div "Save" at bounding box center [1495, 11] width 13 height 9
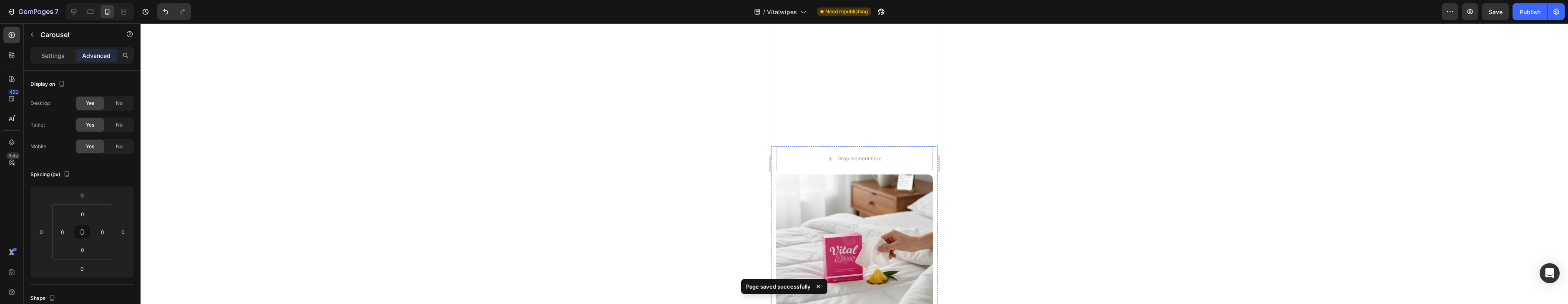
scroll to position [4580, 0]
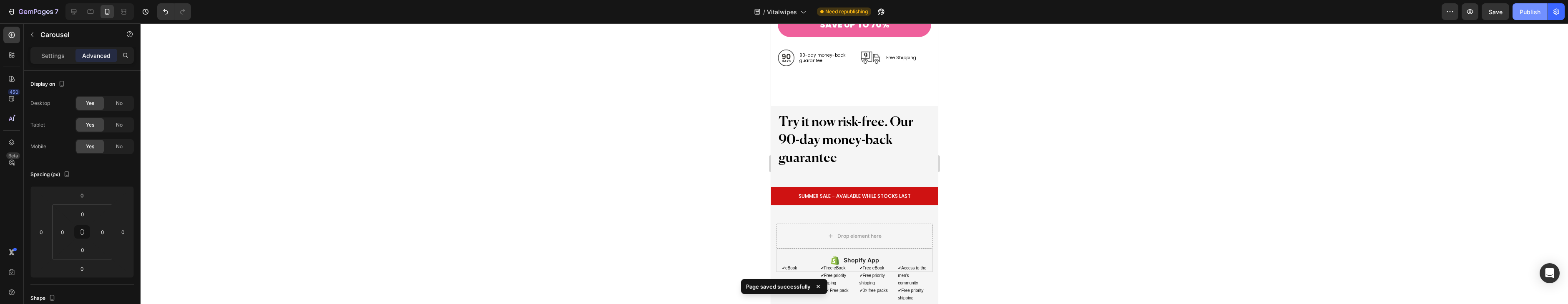
click at [1529, 14] on div "Publish" at bounding box center [1530, 11] width 21 height 9
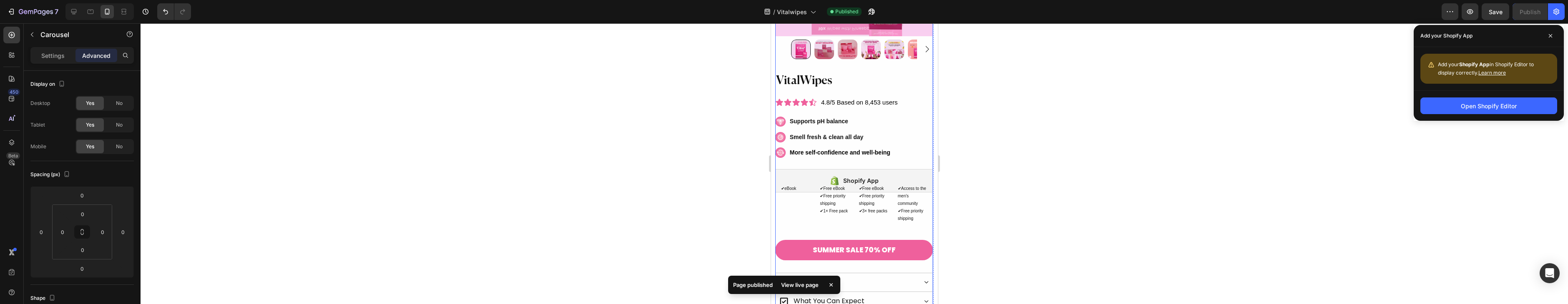
scroll to position [897, 0]
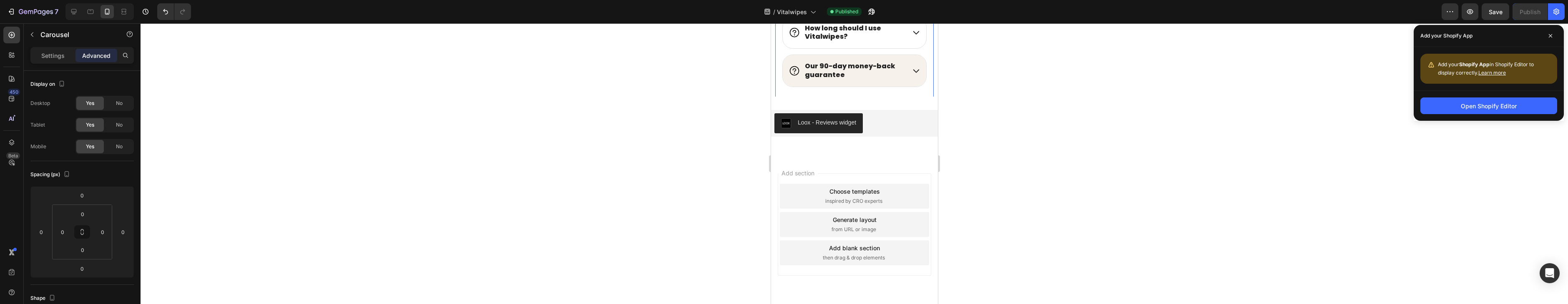
click at [916, 68] on icon at bounding box center [915, 70] width 9 height 9
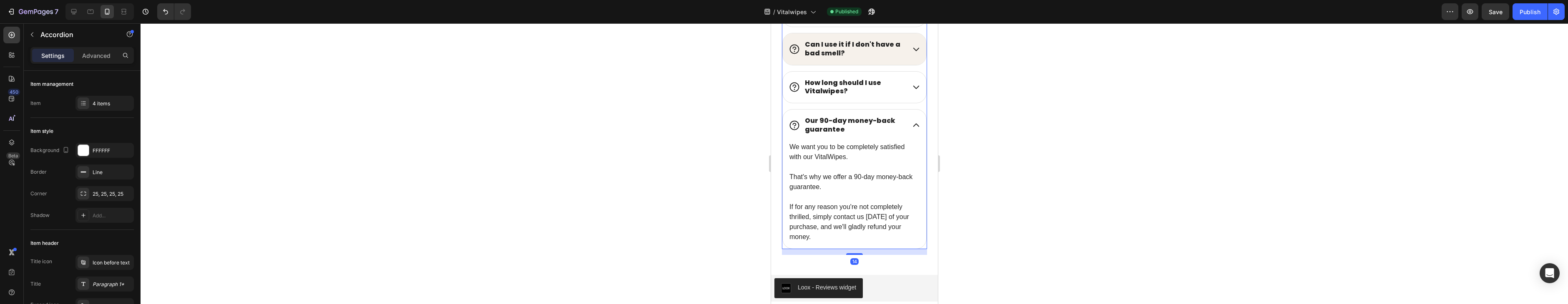
scroll to position [5109, 0]
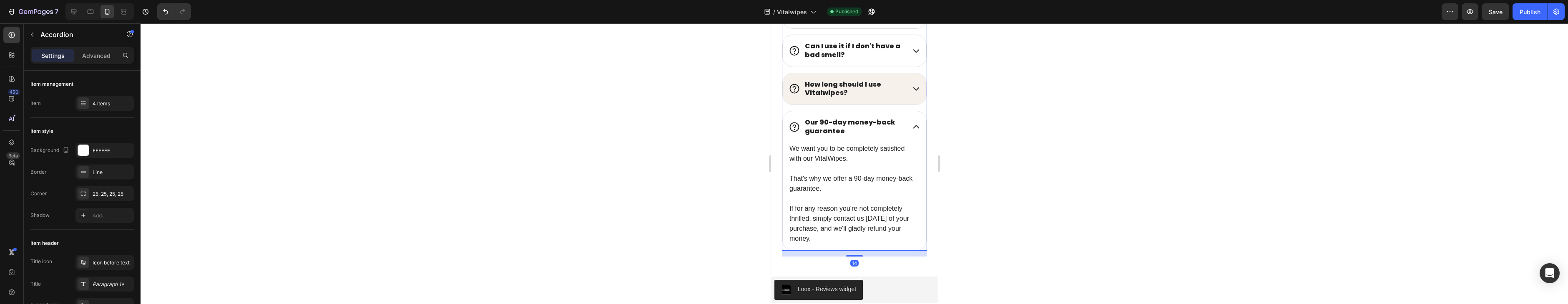
click at [915, 86] on icon at bounding box center [915, 88] width 9 height 9
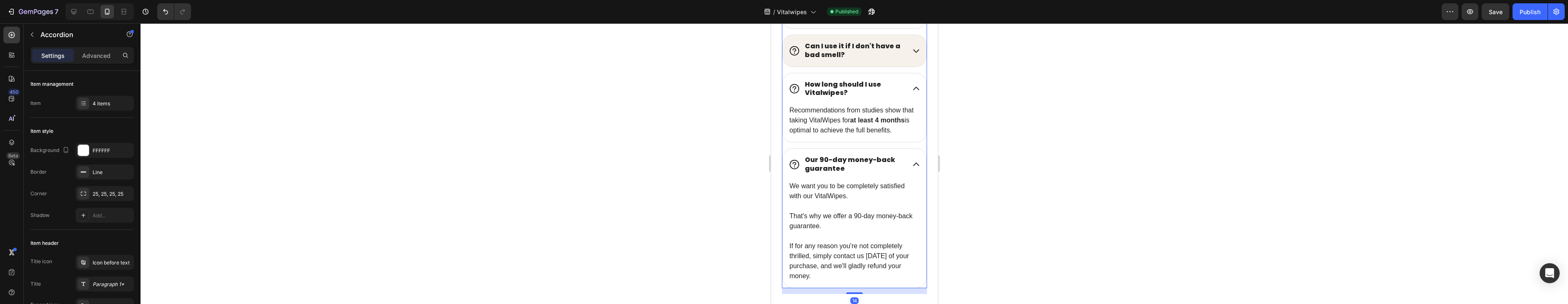
click at [912, 54] on div "Can I use it if I don't have a bad smell?" at bounding box center [853, 50] width 143 height 31
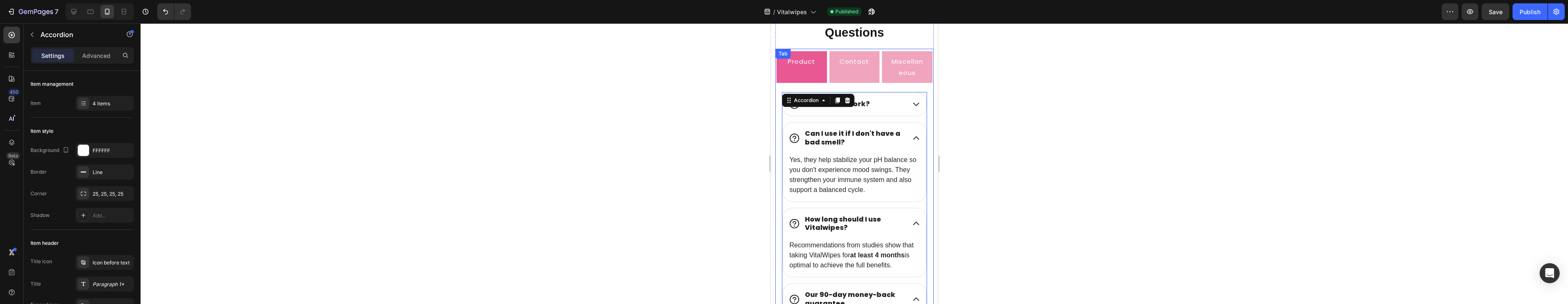
scroll to position [5006, 0]
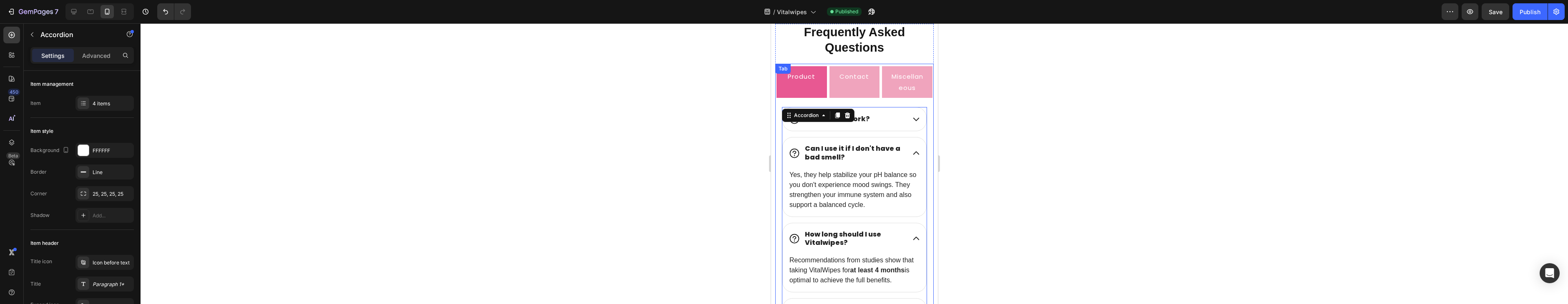
click at [857, 82] on div "Contact" at bounding box center [853, 76] width 32 height 13
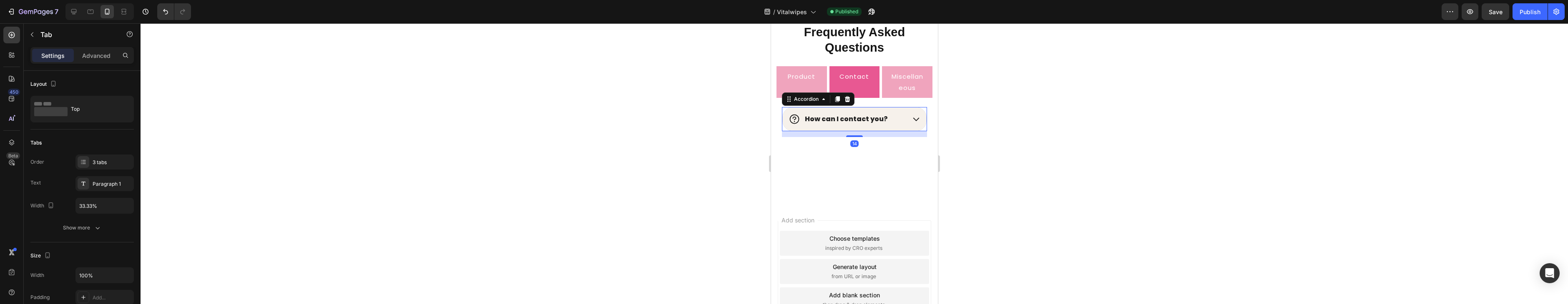
click at [898, 124] on div "How can I contact you?" at bounding box center [846, 119] width 117 height 11
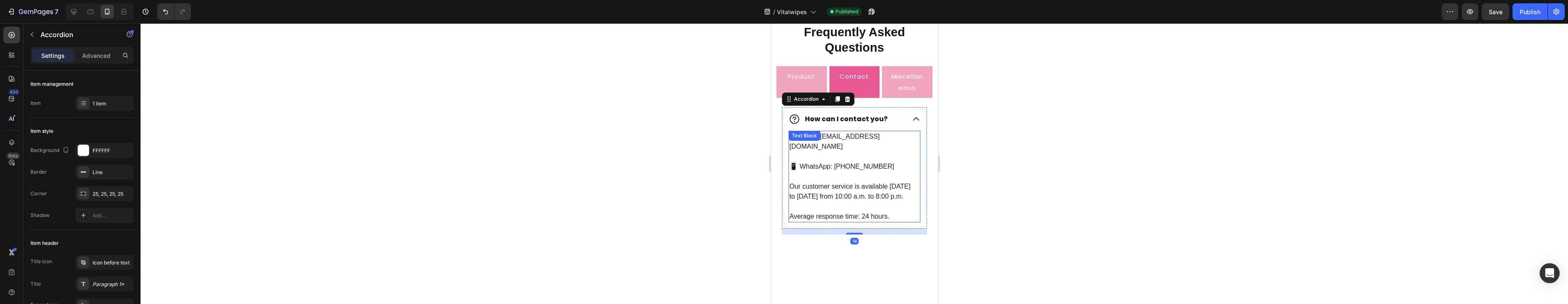
click at [856, 139] on p "📧 Email: [EMAIL_ADDRESS][DOMAIN_NAME] 📱 WhatsApp: [PHONE_NUMBER] Our customer s…" at bounding box center [853, 177] width 130 height 90
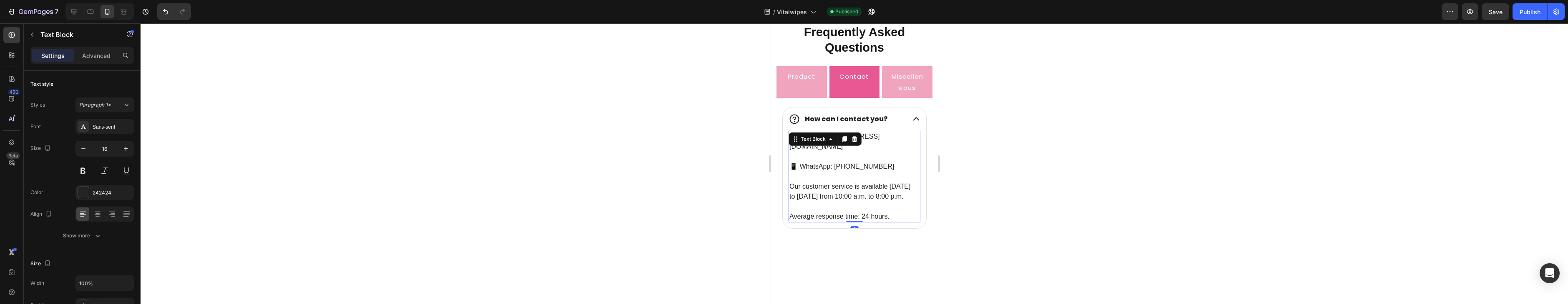
drag, startPoint x: 908, startPoint y: 142, endPoint x: 885, endPoint y: 140, distance: 23.1
click at [908, 142] on p "📧 Email: [EMAIL_ADDRESS][DOMAIN_NAME] 📱 WhatsApp: [PHONE_NUMBER] Our customer s…" at bounding box center [853, 177] width 130 height 90
click at [883, 136] on p "📧 Email: [EMAIL_ADDRESS][DOMAIN_NAME] ⁠⁠⁠⁠⁠⁠⁠ 📱 WhatsApp: [PHONE_NUMBER] Our cu…" at bounding box center [853, 177] width 130 height 90
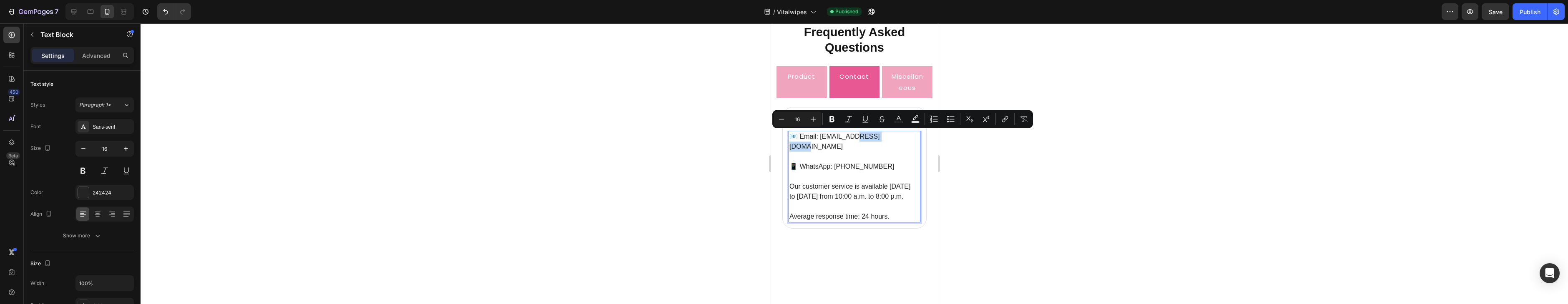
drag, startPoint x: 863, startPoint y: 137, endPoint x: 848, endPoint y: 138, distance: 15.0
click at [848, 137] on p "📧 Email: [EMAIL_ADDRESS][DOMAIN_NAME] 📱 WhatsApp: [PHONE_NUMBER] Our customer s…" at bounding box center [853, 177] width 130 height 90
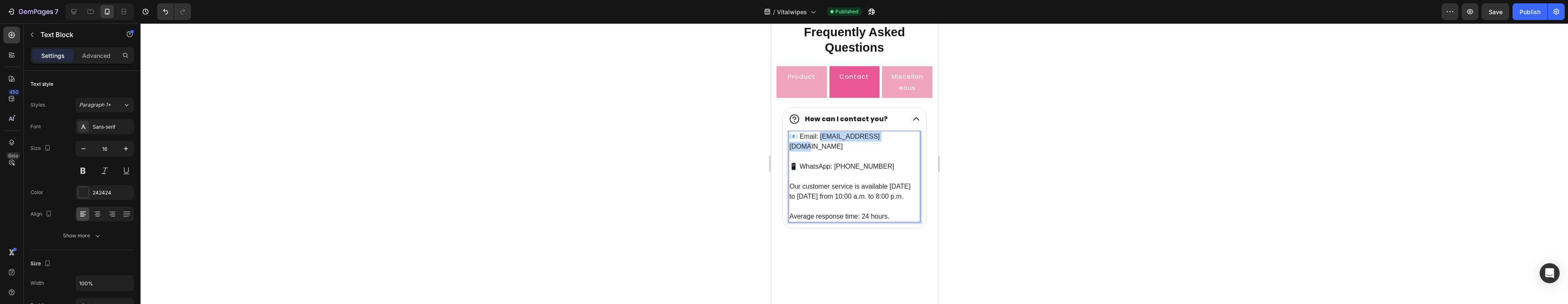
copy p "[EMAIL_ADDRESS][DOMAIN_NAME]"
drag, startPoint x: 889, startPoint y: 137, endPoint x: 911, endPoint y: 95, distance: 47.4
click at [817, 140] on p "📧 Email: [EMAIL_ADDRESS][DOMAIN_NAME] 📱 WhatsApp: [PHONE_NUMBER] Our customer s…" at bounding box center [853, 177] width 130 height 90
copy p "[EMAIL_ADDRESS][DOMAIN_NAME]"
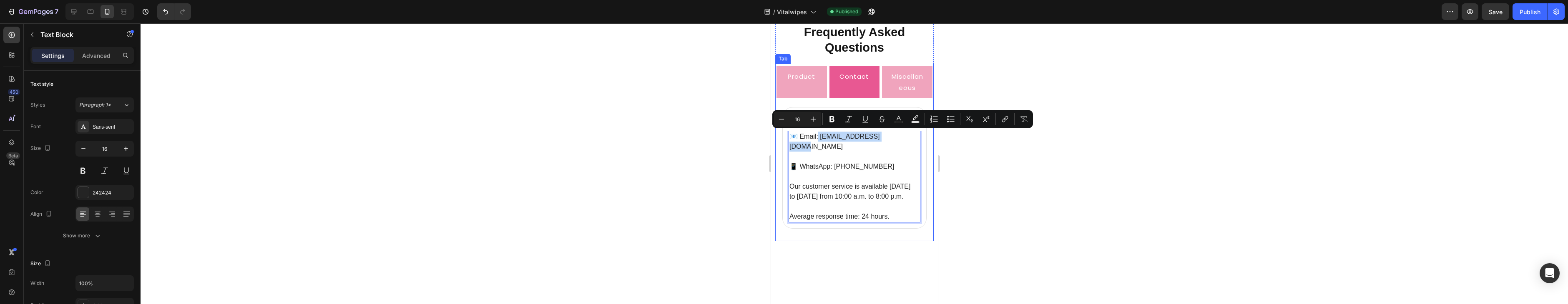
click at [920, 80] on p "Miscellaneous" at bounding box center [907, 83] width 34 height 23
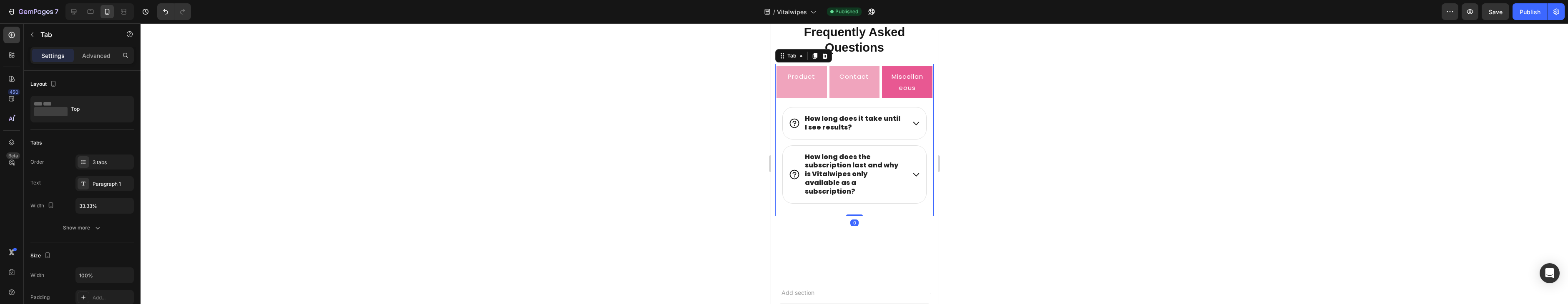
click at [906, 79] on p "Miscellaneous" at bounding box center [907, 83] width 34 height 23
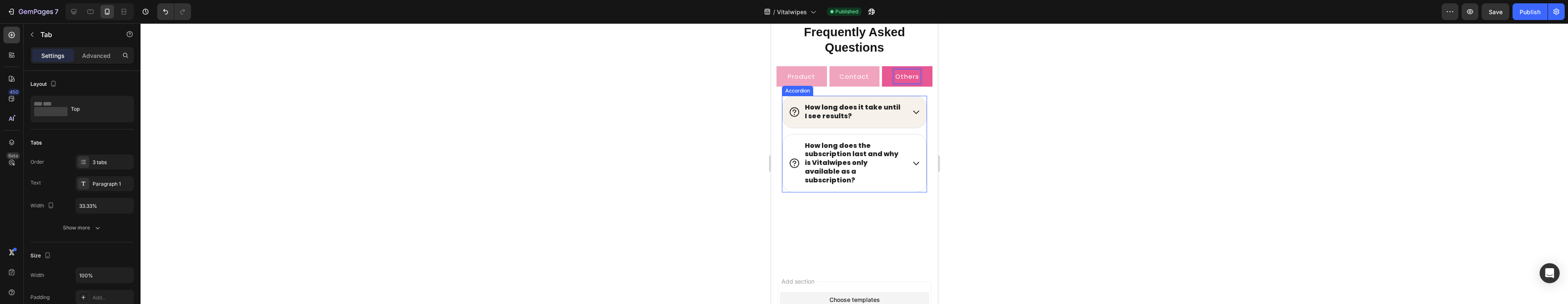
click at [915, 105] on div "How long does it take until I see results?" at bounding box center [853, 111] width 143 height 31
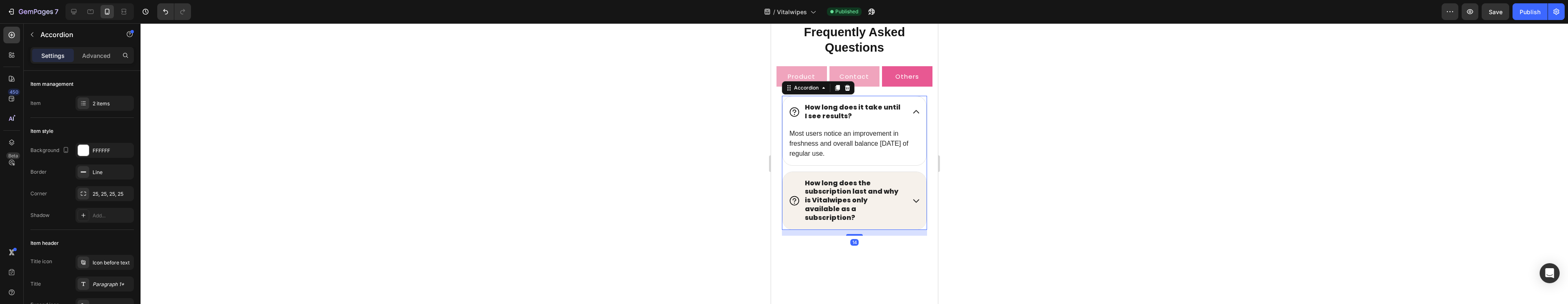
click at [911, 192] on div "How long does the subscription last and why is Vitalwipes only available as a s…" at bounding box center [853, 200] width 143 height 58
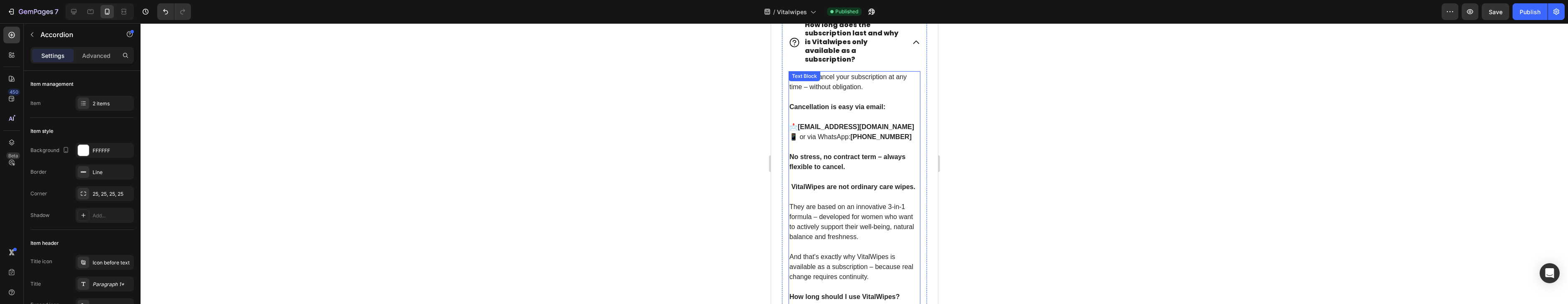
scroll to position [5167, 0]
click at [850, 120] on p "Cancellation is easy via email: 📩  [EMAIL_ADDRESS][DOMAIN_NAME] 📱 or via WhatsA…" at bounding box center [853, 125] width 130 height 50
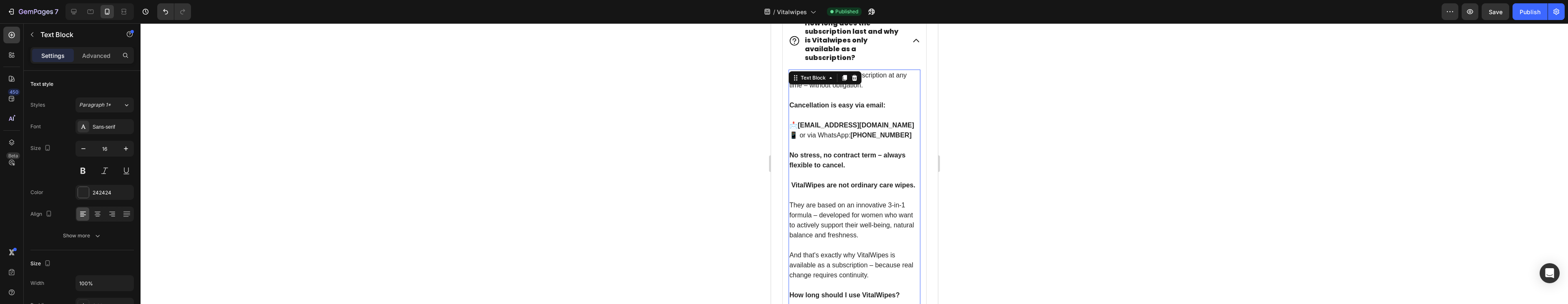
click at [849, 119] on p "Cancellation is easy via email: 📩  [EMAIL_ADDRESS][DOMAIN_NAME] 📱 or via WhatsA…" at bounding box center [853, 125] width 130 height 50
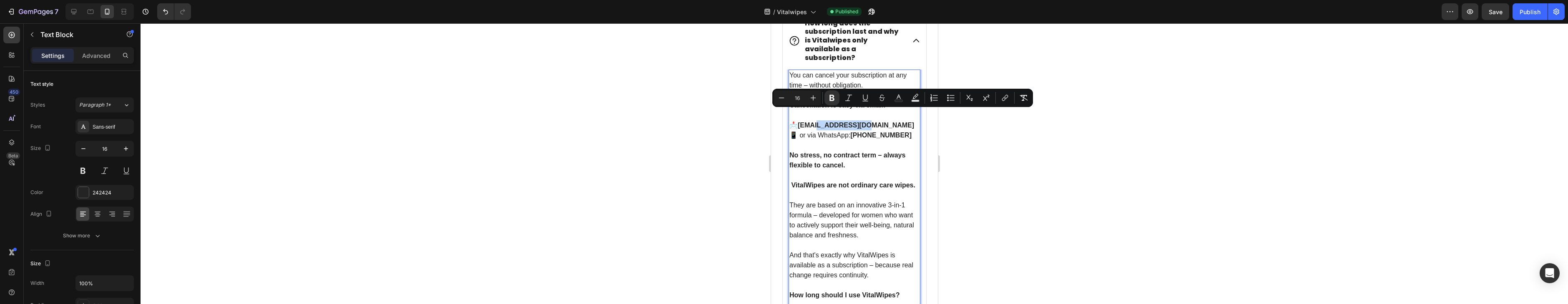
drag, startPoint x: 856, startPoint y: 114, endPoint x: 817, endPoint y: 116, distance: 39.1
click at [817, 122] on strong "[EMAIL_ADDRESS][DOMAIN_NAME]" at bounding box center [855, 124] width 116 height 7
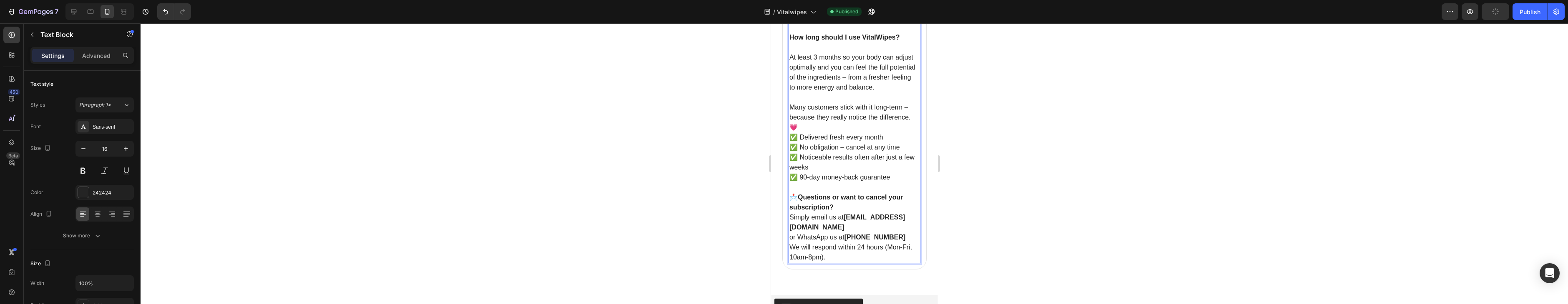
scroll to position [5454, 0]
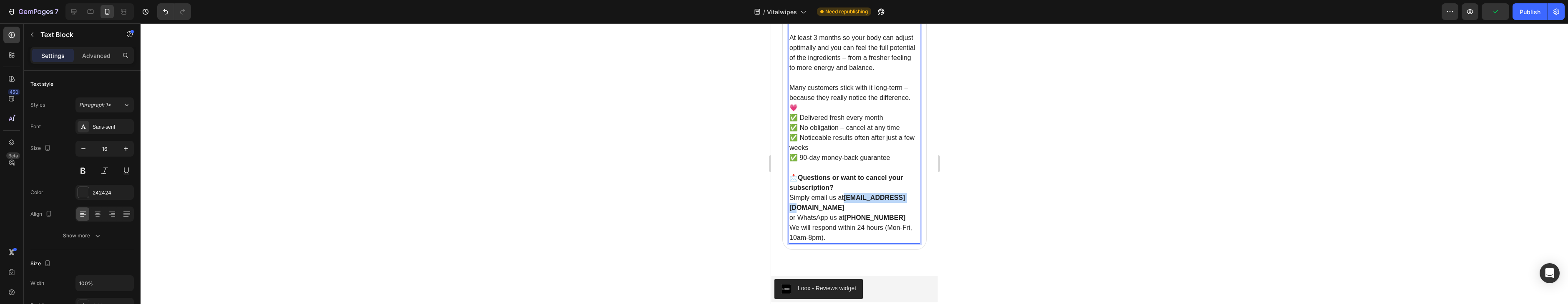
drag, startPoint x: 852, startPoint y: 168, endPoint x: 902, endPoint y: 168, distance: 50.0
click at [902, 173] on p "📩 Questions or want to cancel your subscription? Simply email us at [EMAIL_ADDR…" at bounding box center [853, 198] width 130 height 50
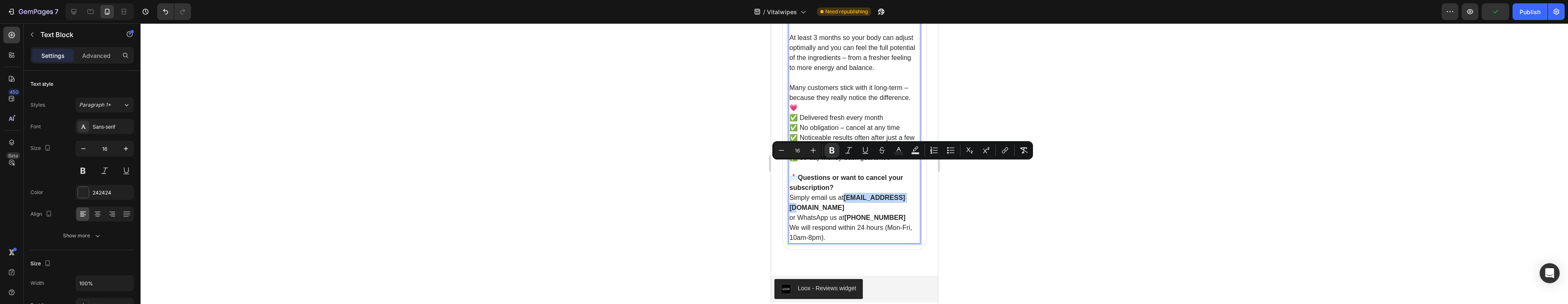
drag, startPoint x: 902, startPoint y: 168, endPoint x: 876, endPoint y: 167, distance: 26.0
click at [900, 194] on strong "[EMAIL_ADDRESS][DOMAIN_NAME]" at bounding box center [847, 202] width 116 height 17
drag, startPoint x: 865, startPoint y: 167, endPoint x: 912, endPoint y: 170, distance: 47.1
click at [913, 173] on p "📩 Questions or want to cancel your subscription? Simply email us at [EMAIL_ADDR…" at bounding box center [853, 198] width 130 height 50
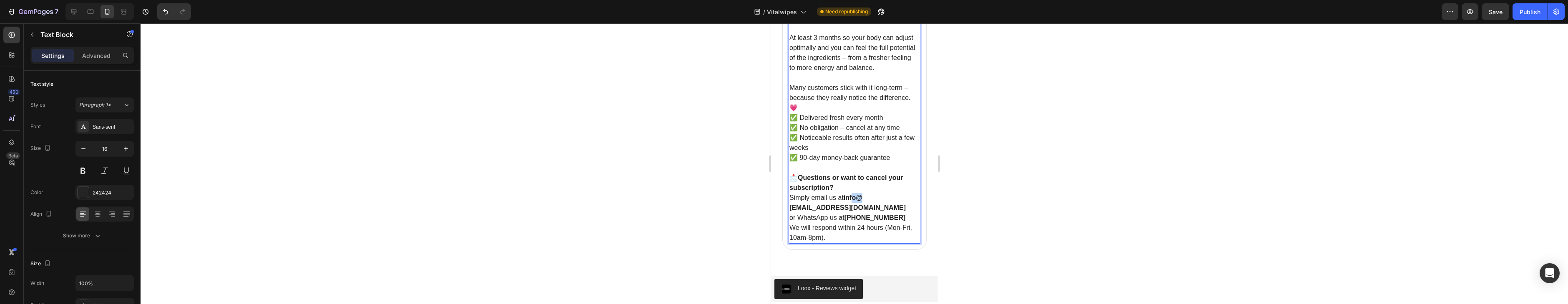
drag, startPoint x: 864, startPoint y: 167, endPoint x: 852, endPoint y: 167, distance: 12.0
click at [852, 194] on strong "info@ [EMAIL_ADDRESS][DOMAIN_NAME]" at bounding box center [847, 202] width 116 height 17
click at [1499, 12] on span "Save" at bounding box center [1495, 11] width 13 height 7
click at [1499, 15] on div "Save" at bounding box center [1495, 11] width 13 height 9
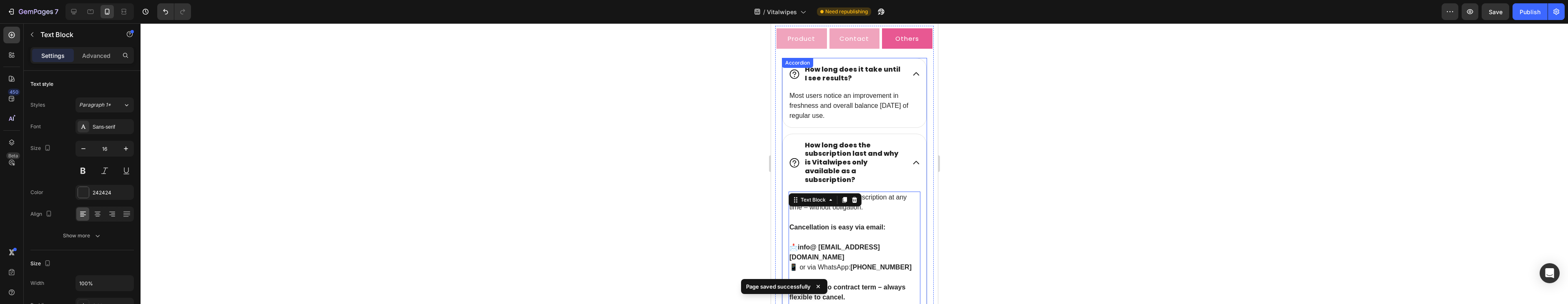
scroll to position [5043, 0]
drag, startPoint x: 1533, startPoint y: 18, endPoint x: 1515, endPoint y: 9, distance: 20.1
click at [1533, 18] on button "Publish" at bounding box center [1529, 12] width 35 height 17
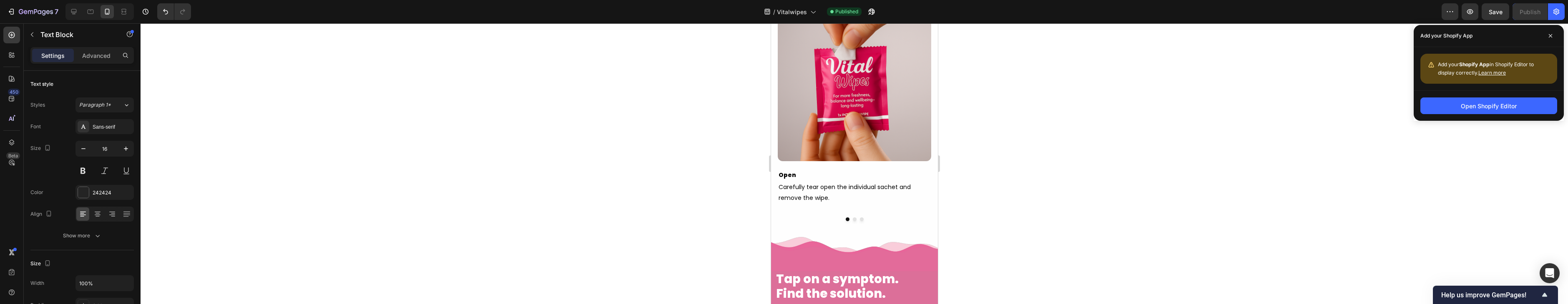
scroll to position [3441, 0]
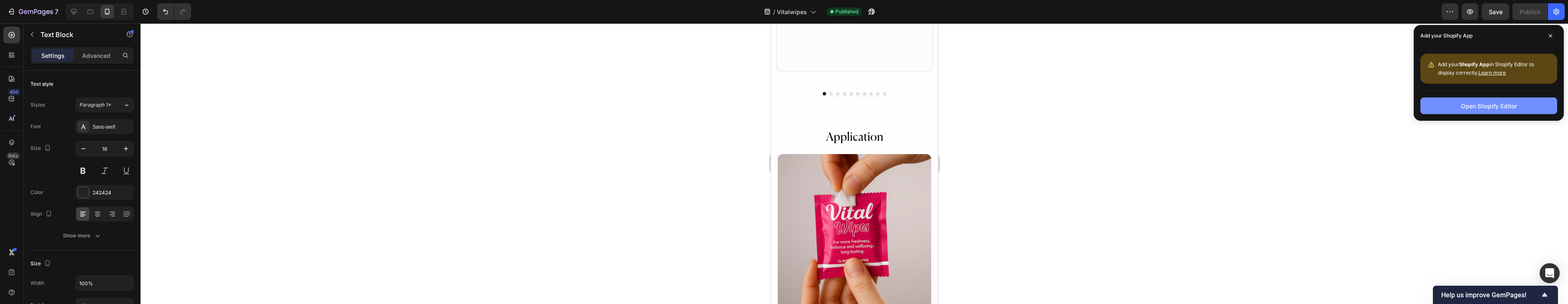
click at [1505, 97] on div "Open Shopify Editor" at bounding box center [1488, 105] width 150 height 30
click at [1508, 103] on div "Open Shopify Editor" at bounding box center [1488, 105] width 56 height 9
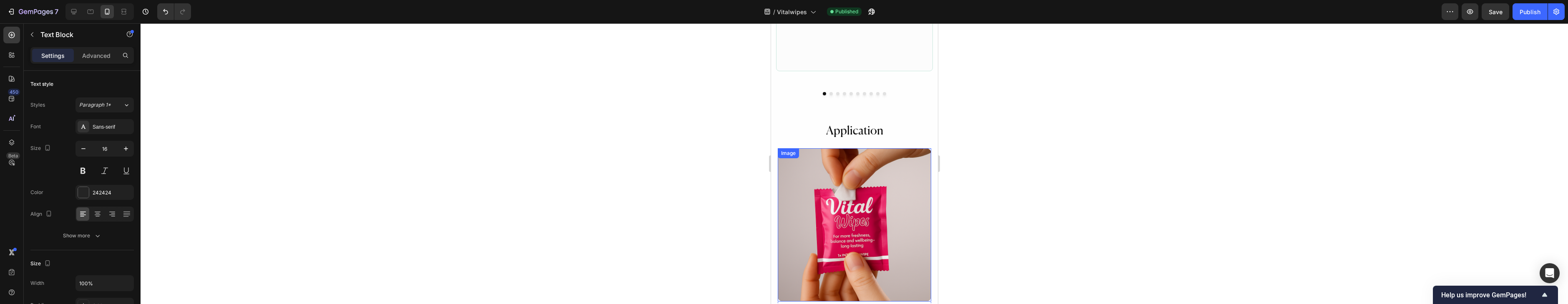
scroll to position [3523, 0]
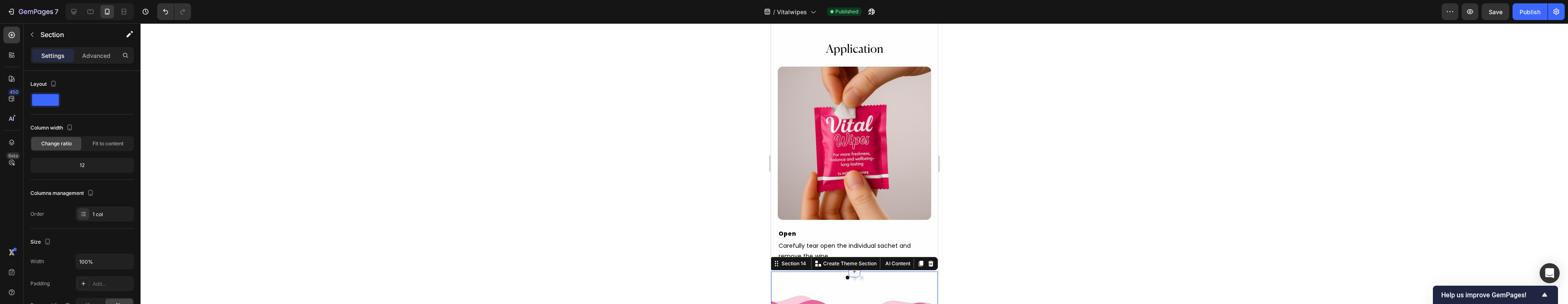
click at [852, 277] on div at bounding box center [853, 272] width 11 height 11
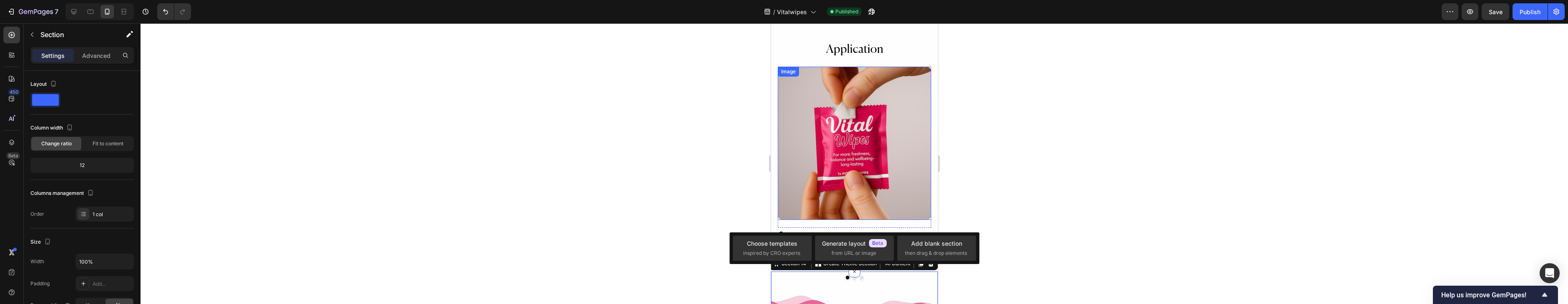
click at [874, 153] on img at bounding box center [853, 142] width 153 height 153
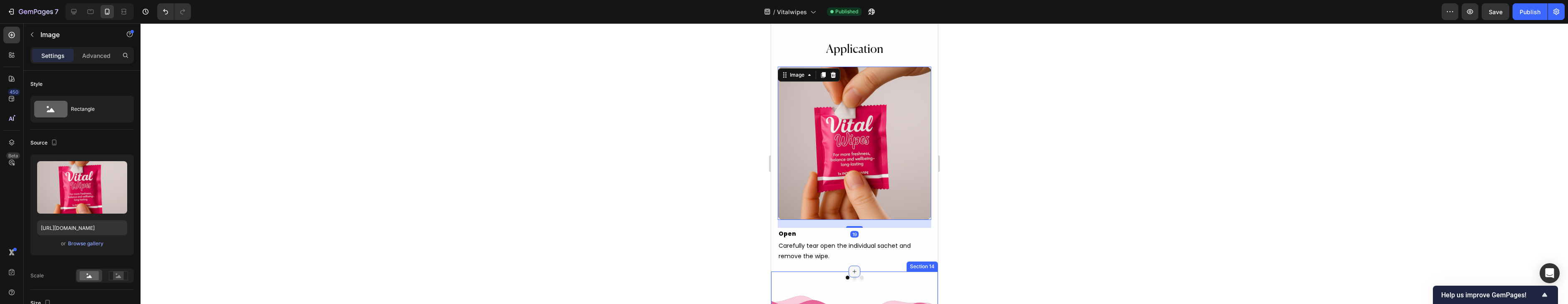
click at [854, 276] on icon at bounding box center [853, 272] width 7 height 7
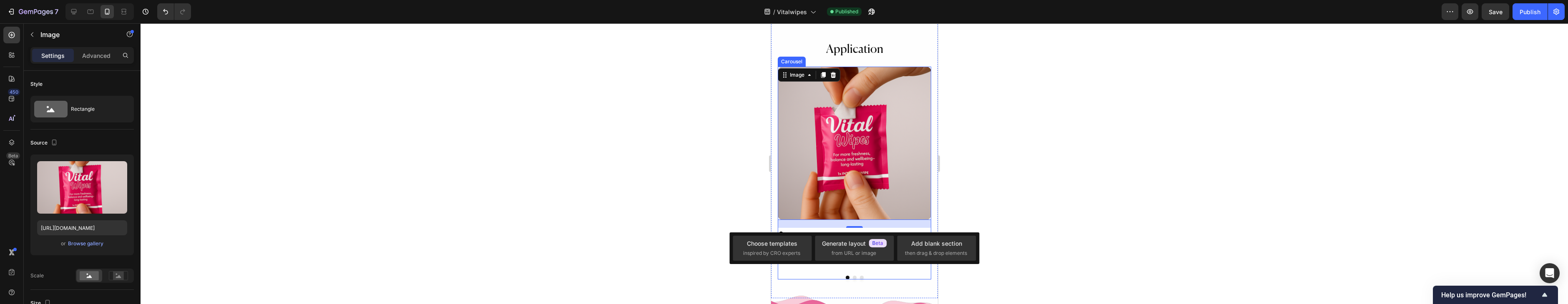
drag, startPoint x: 848, startPoint y: 267, endPoint x: 848, endPoint y: 273, distance: 6.0
click at [848, 262] on p "Carefully tear open the individual sachet and remove the wipe." at bounding box center [854, 252] width 152 height 21
